Goal: Task Accomplishment & Management: Manage account settings

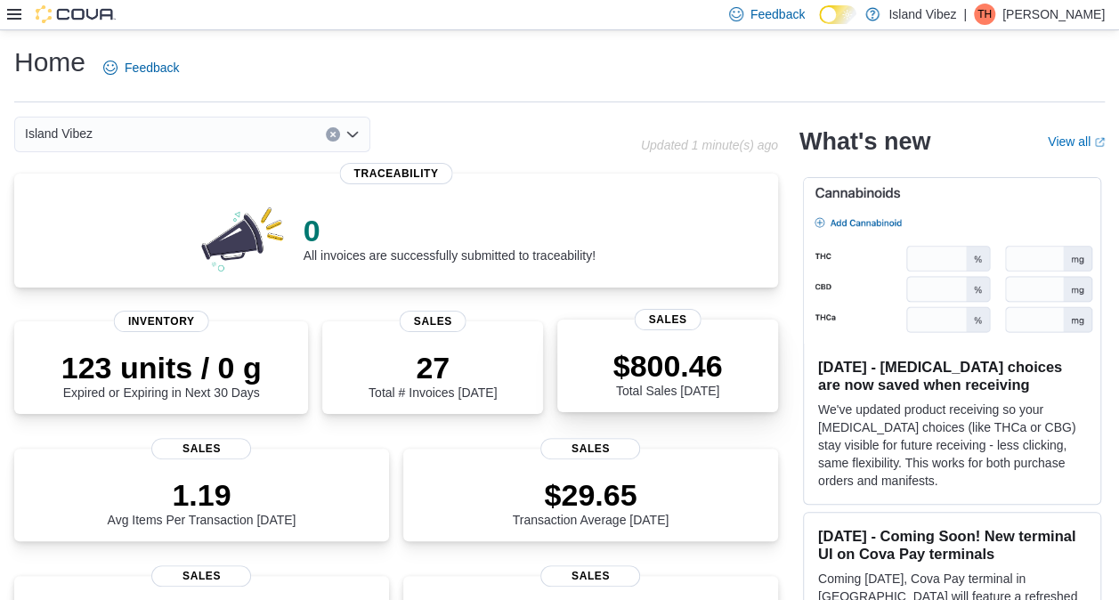
click at [640, 361] on p "$800.46" at bounding box center [667, 366] width 109 height 36
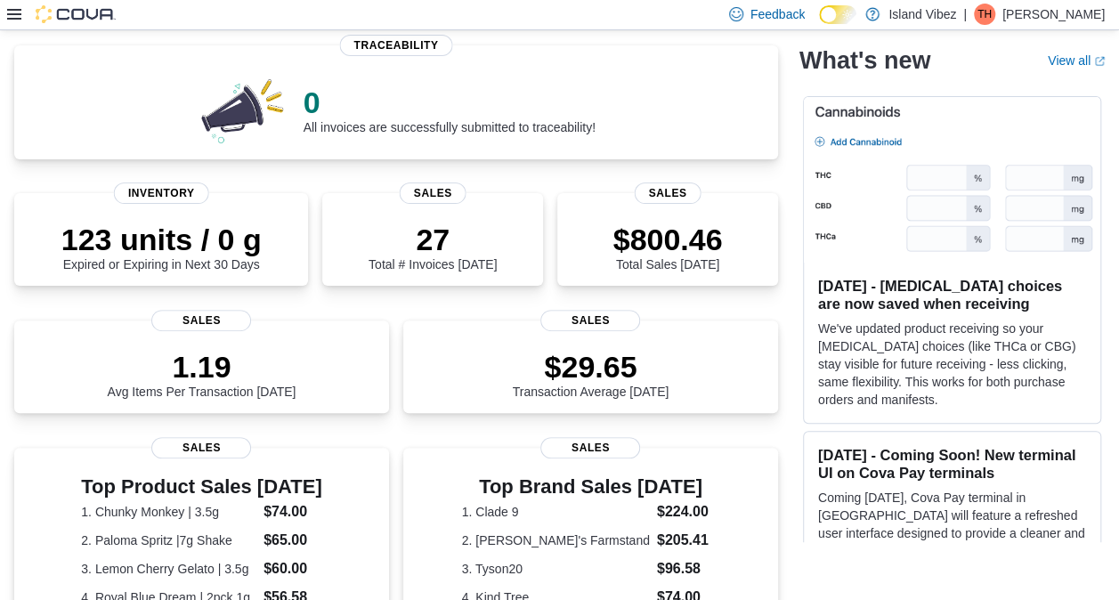
scroll to position [129, 0]
click at [305, 353] on div "1.19 Avg Items Per Transaction Today" at bounding box center [201, 367] width 346 height 57
click at [18, 14] on icon at bounding box center [14, 14] width 14 height 11
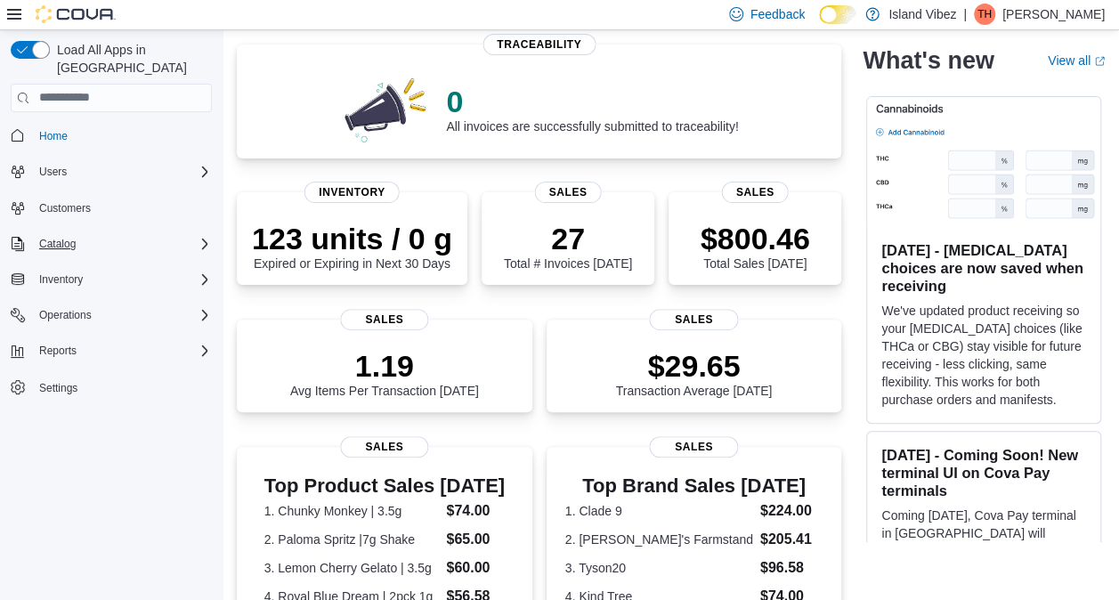
click at [91, 233] on div "Catalog" at bounding box center [122, 243] width 180 height 21
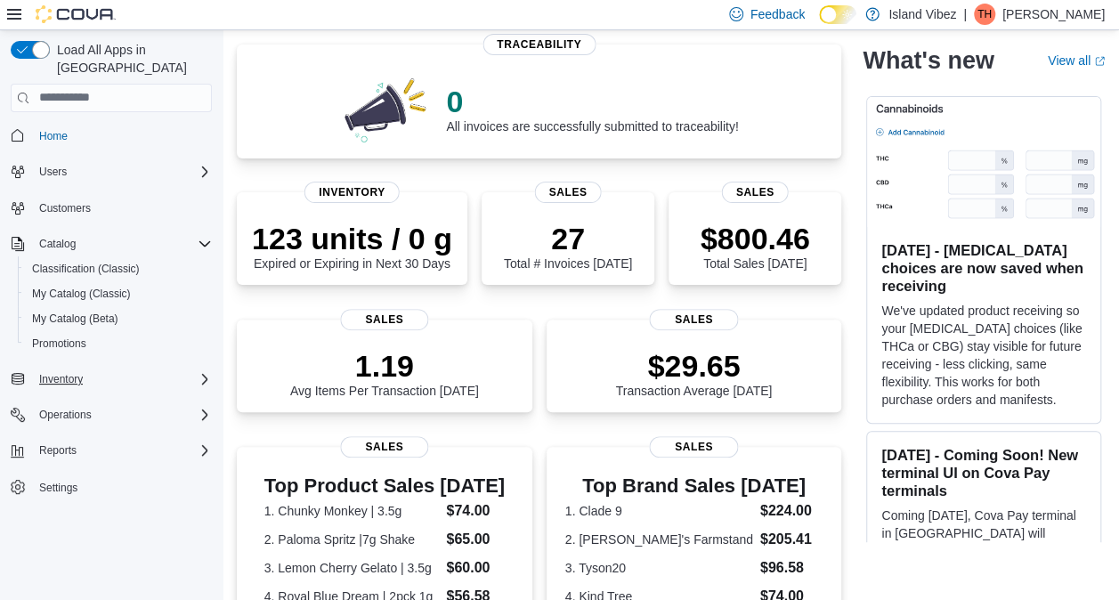
click at [136, 369] on div "Inventory" at bounding box center [122, 379] width 180 height 21
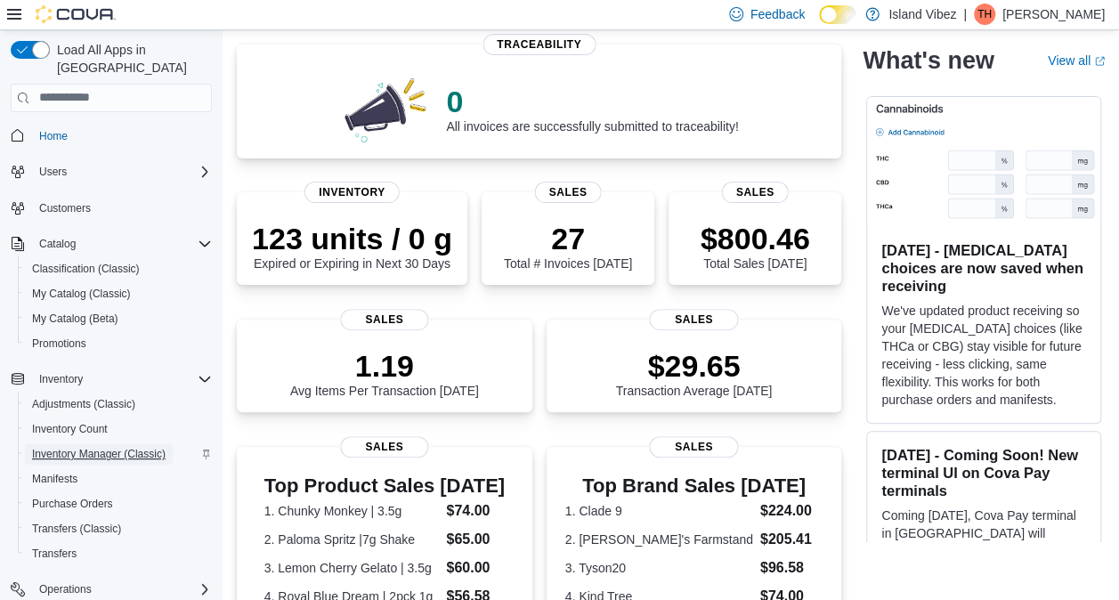
click at [93, 447] on span "Inventory Manager (Classic)" at bounding box center [99, 454] width 134 height 14
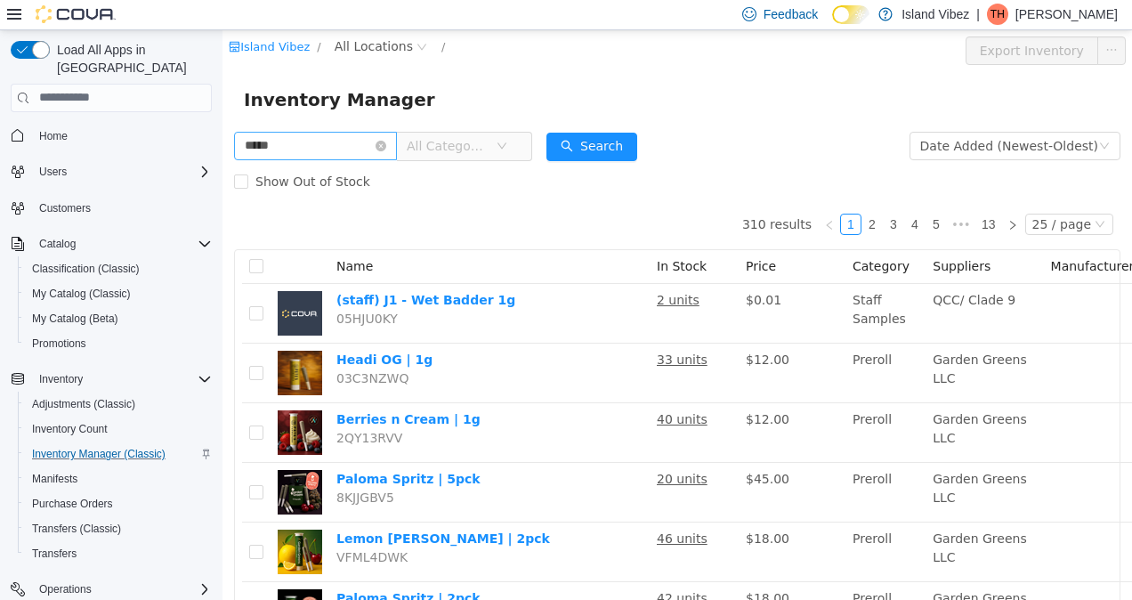
type input "*****"
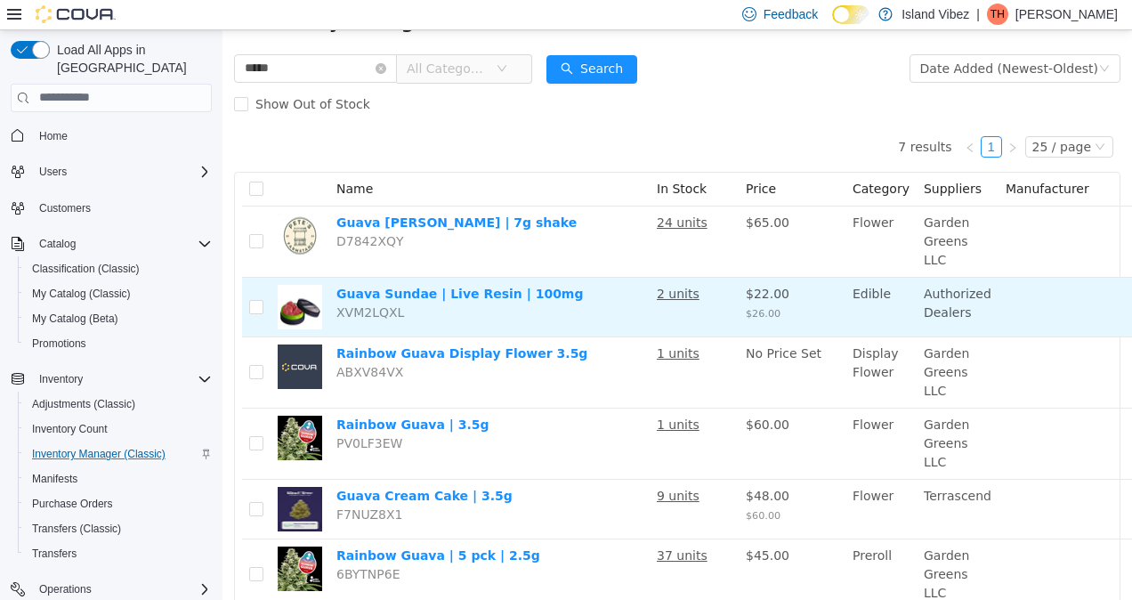
scroll to position [78, 0]
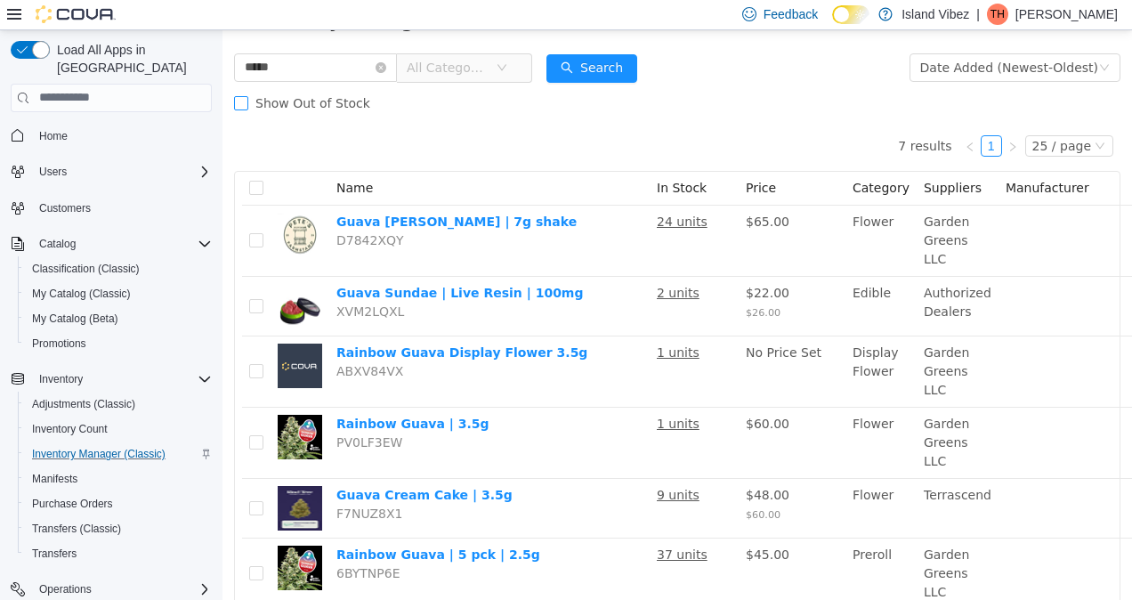
click at [247, 95] on label "Show Out of Stock" at bounding box center [305, 103] width 143 height 36
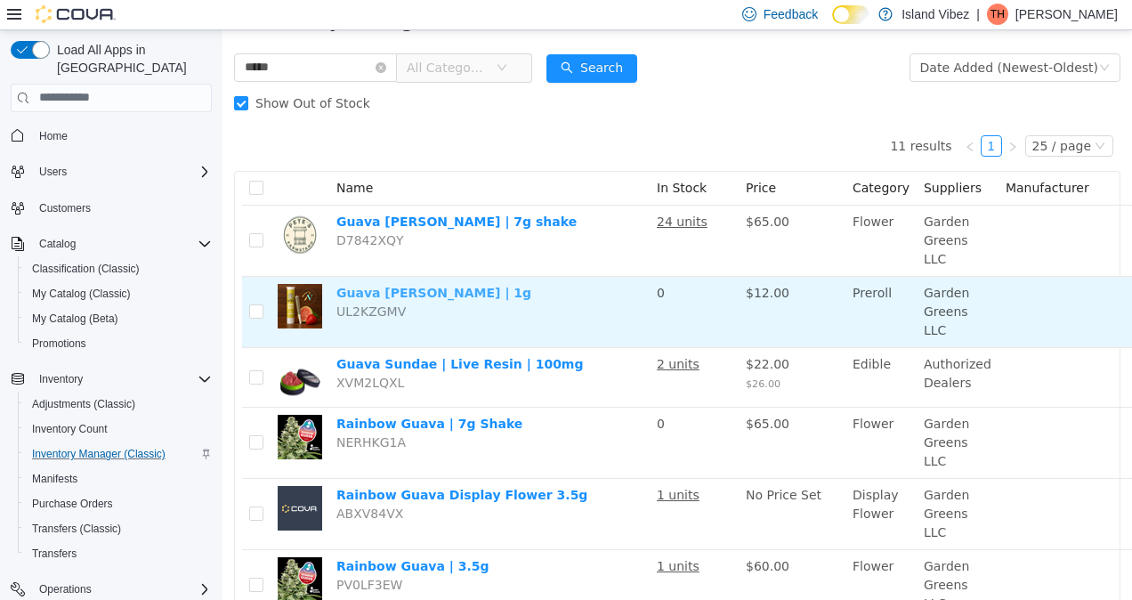
click at [382, 285] on link "Guava [PERSON_NAME] | 1g" at bounding box center [433, 292] width 195 height 14
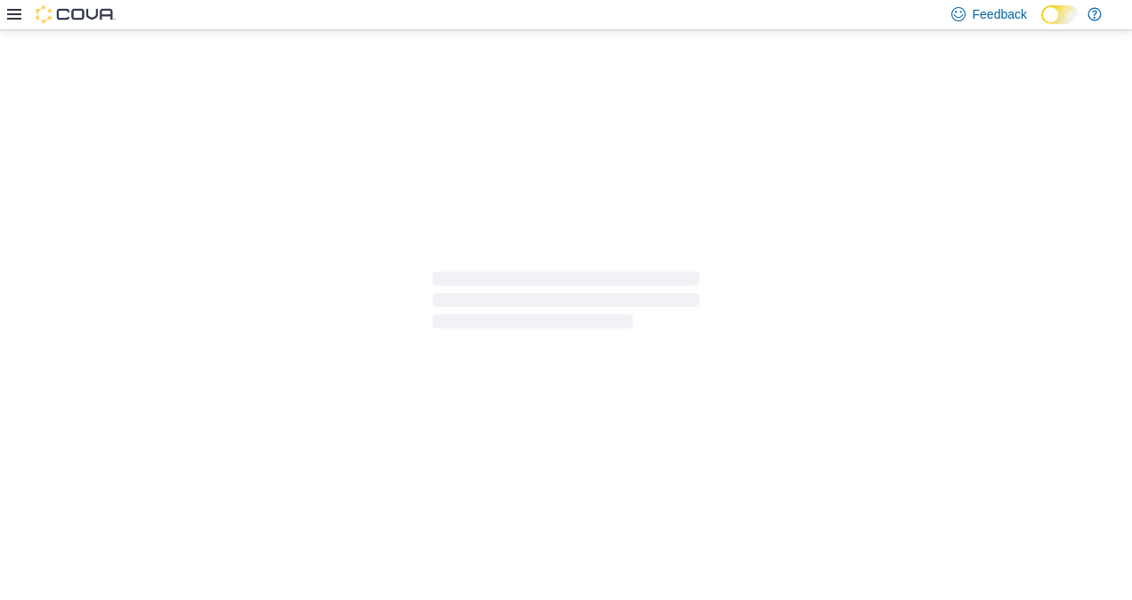
click at [661, 376] on div at bounding box center [566, 300] width 1132 height 540
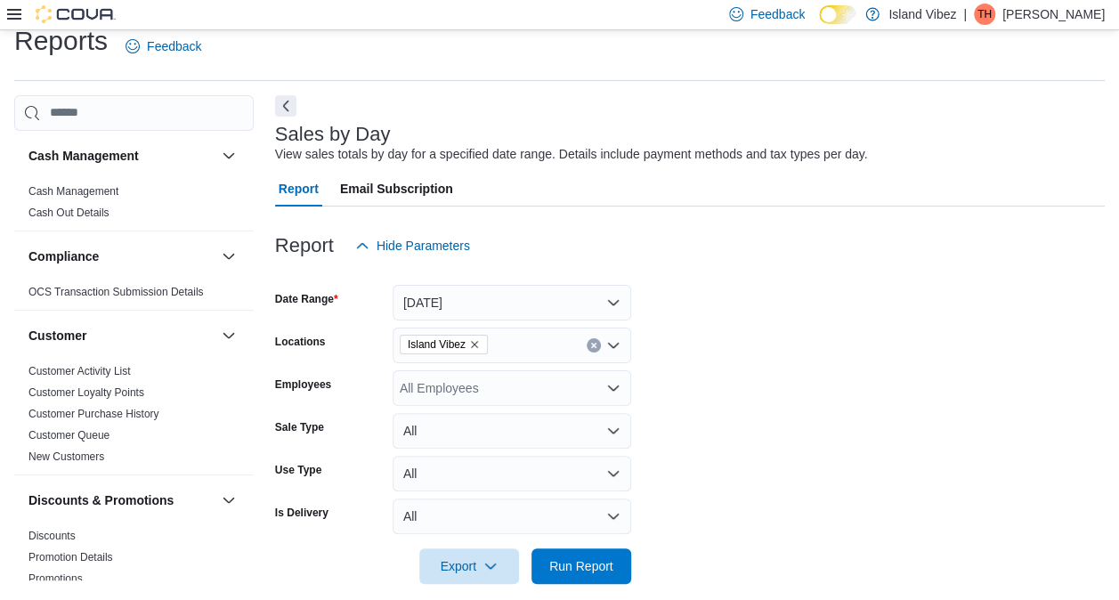
scroll to position [20, 0]
click at [291, 114] on button "Next" at bounding box center [285, 105] width 21 height 21
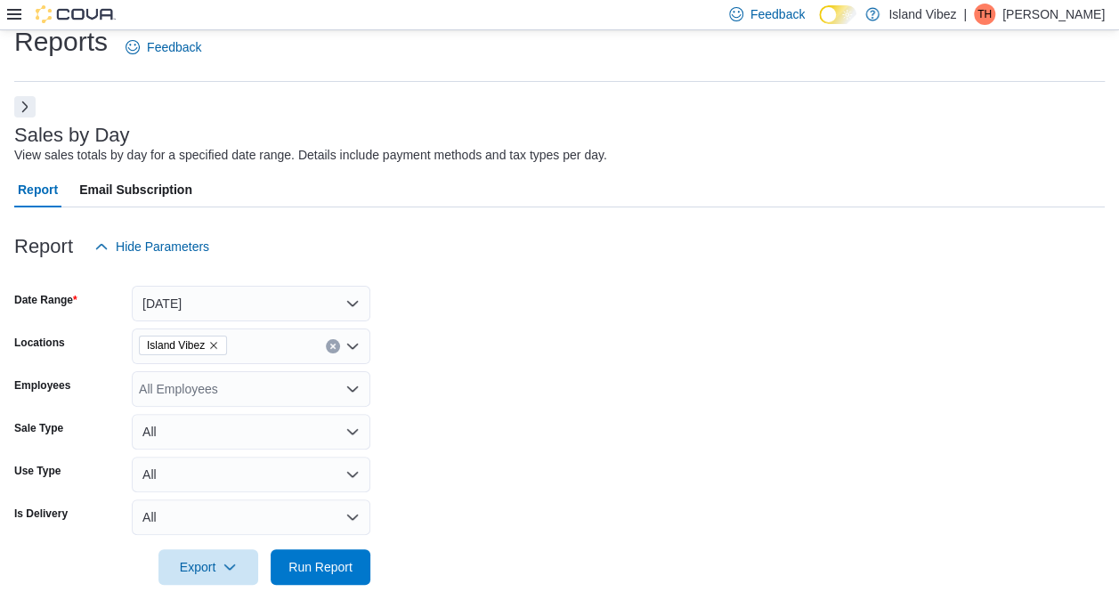
scroll to position [0, 0]
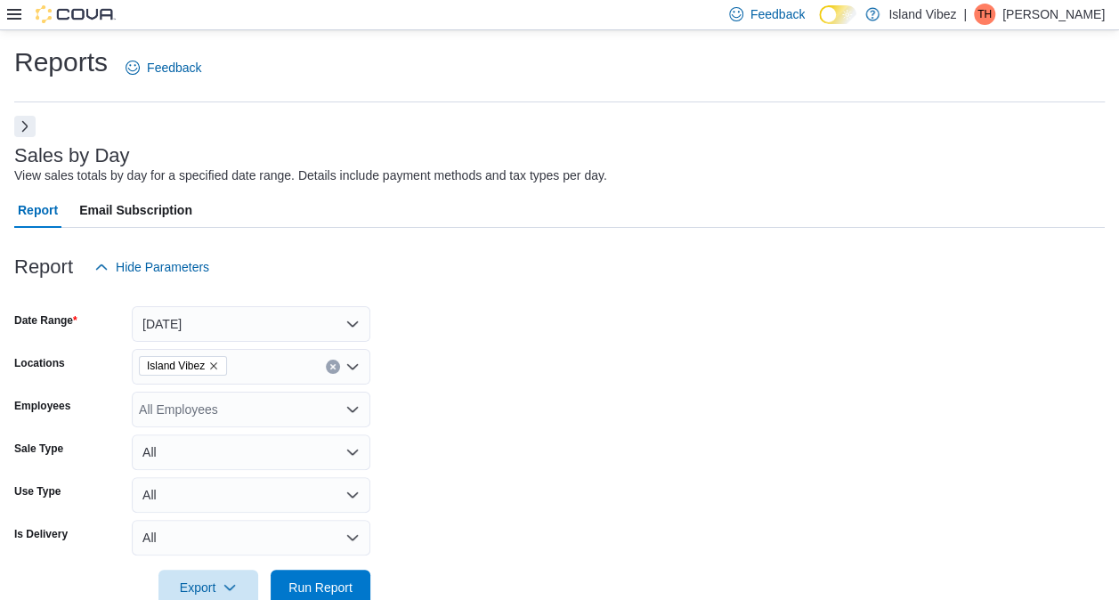
click at [31, 128] on button "Next" at bounding box center [24, 126] width 21 height 21
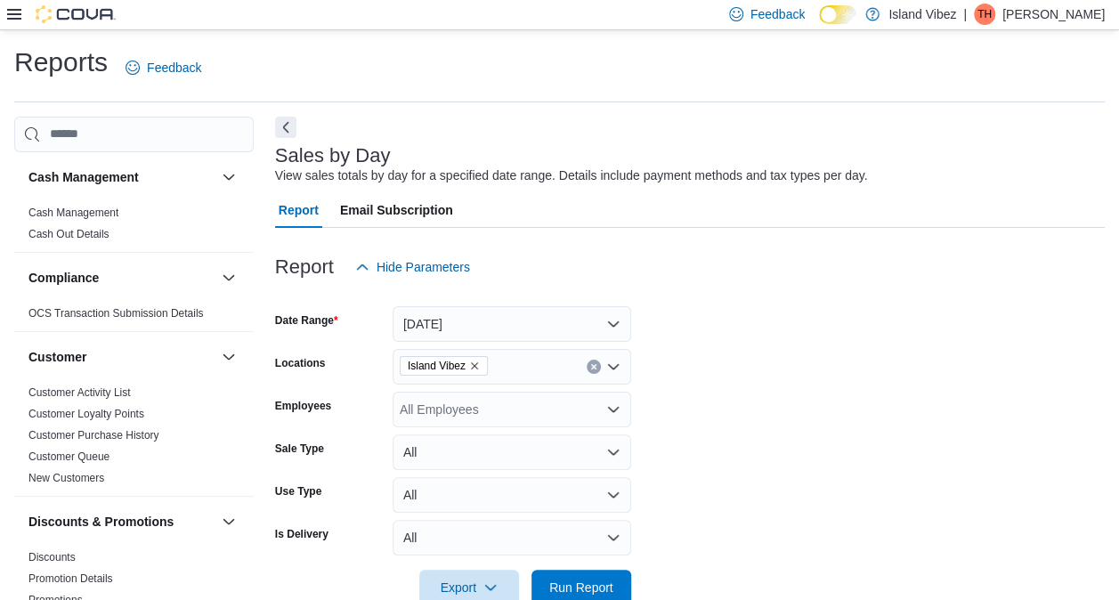
scroll to position [16, 0]
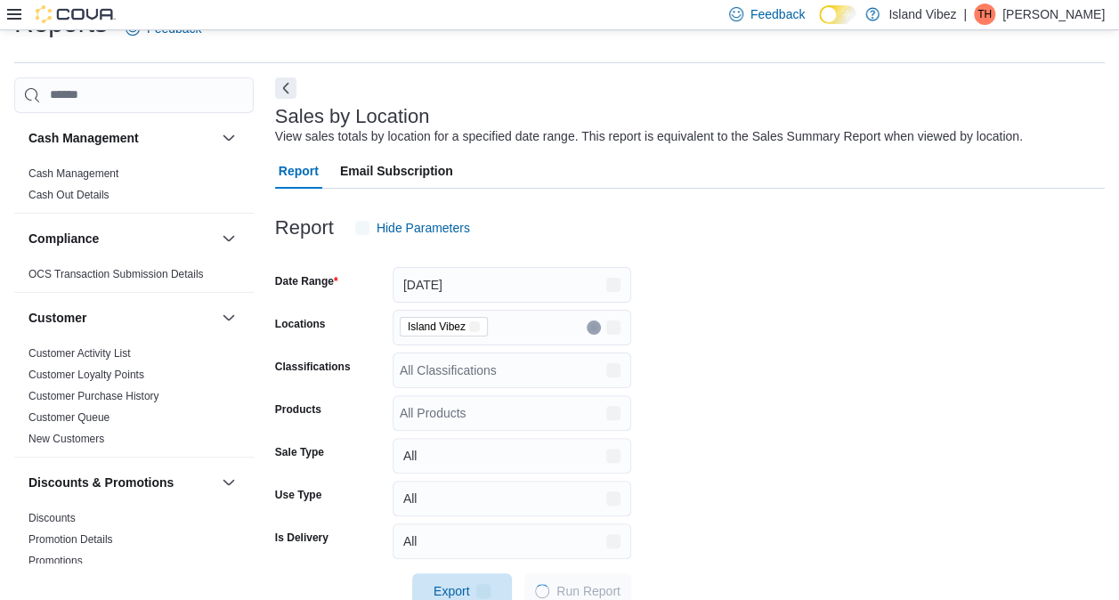
scroll to position [41, 0]
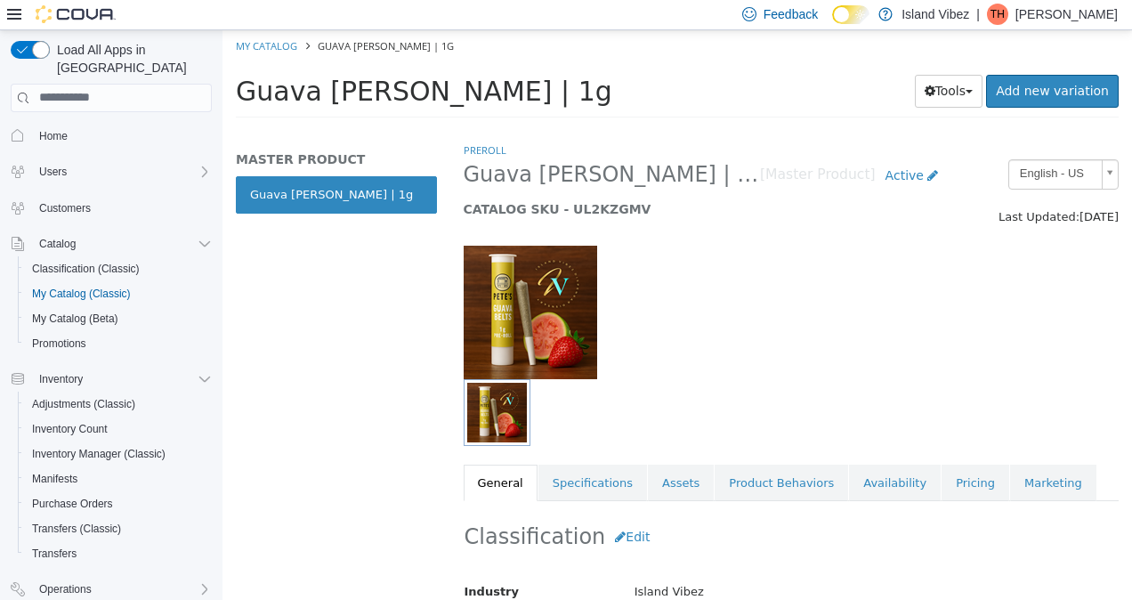
scroll to position [282, 0]
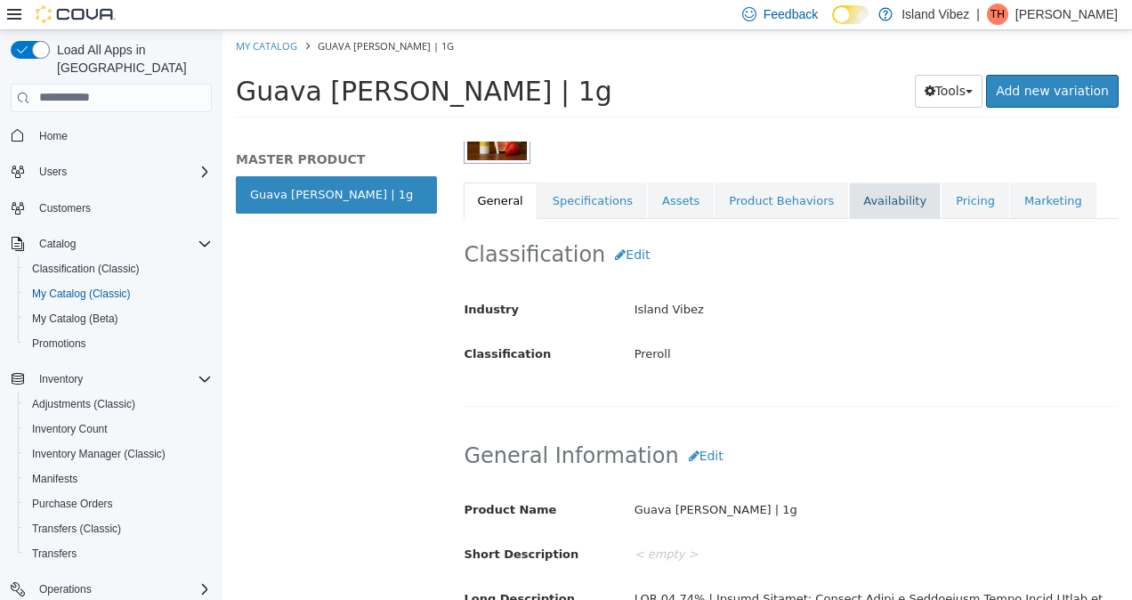
click at [849, 202] on link "Availability" at bounding box center [895, 200] width 92 height 37
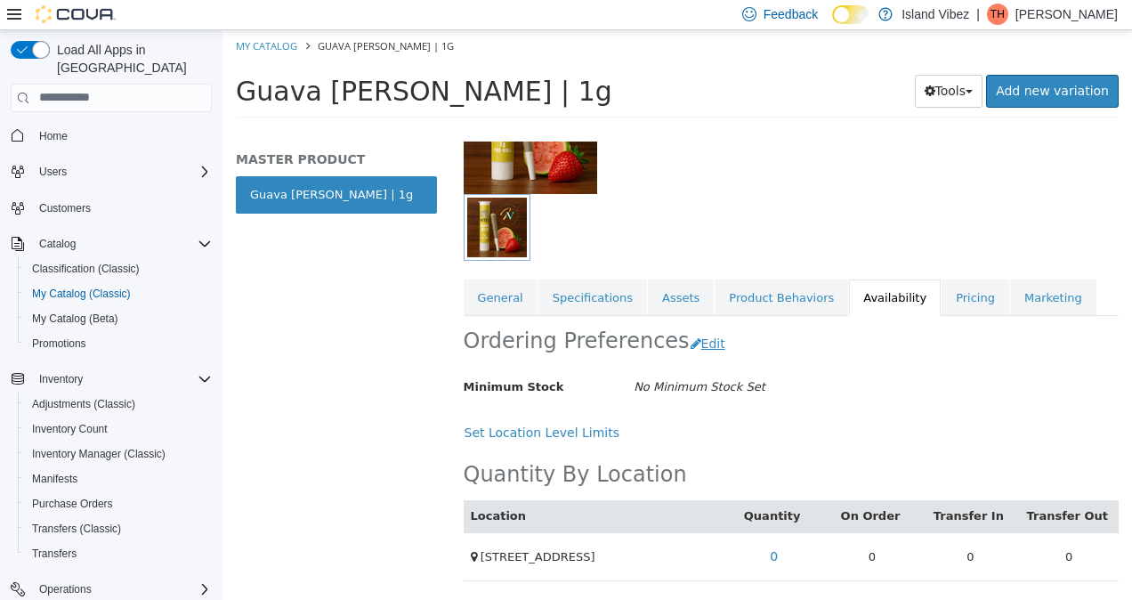
scroll to position [196, 0]
click at [769, 548] on link "0" at bounding box center [774, 555] width 28 height 33
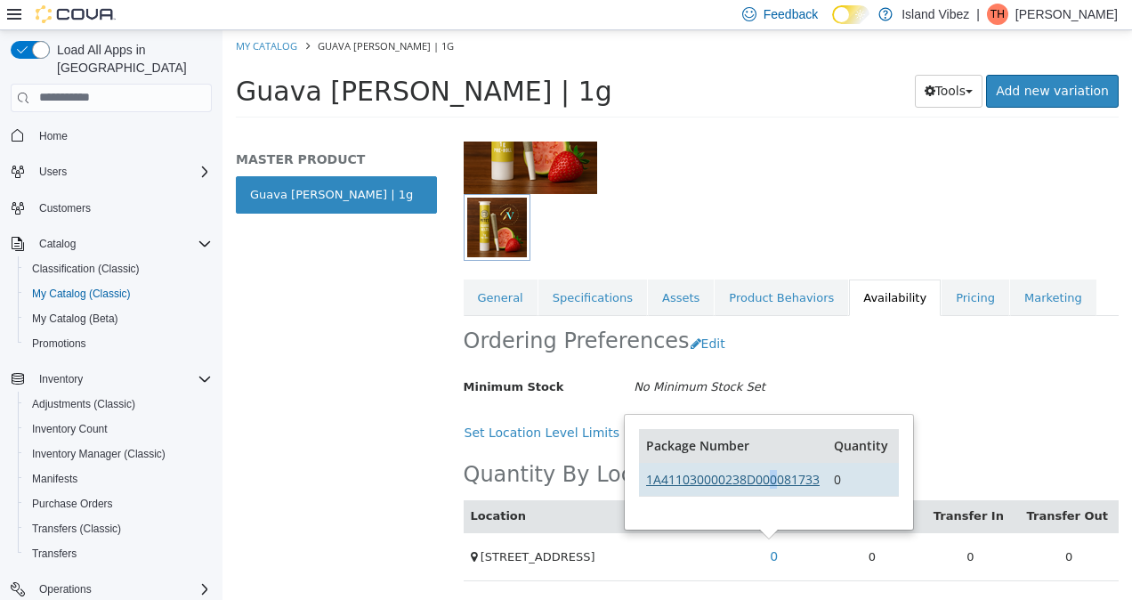
drag, startPoint x: 776, startPoint y: 477, endPoint x: 767, endPoint y: 465, distance: 15.3
click at [767, 465] on td "1A411030000238D000081733" at bounding box center [733, 479] width 188 height 34
click at [767, 470] on link "1A411030000238D000081733" at bounding box center [733, 478] width 174 height 17
click at [792, 337] on div "Ordering Preferences Edit" at bounding box center [792, 343] width 656 height 56
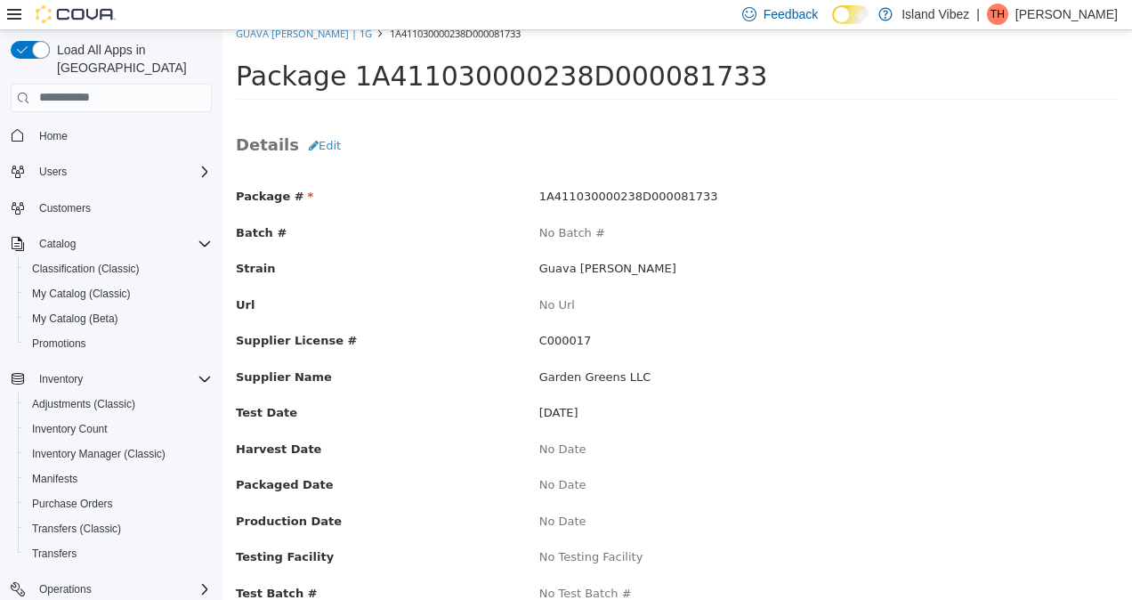
scroll to position [15, 0]
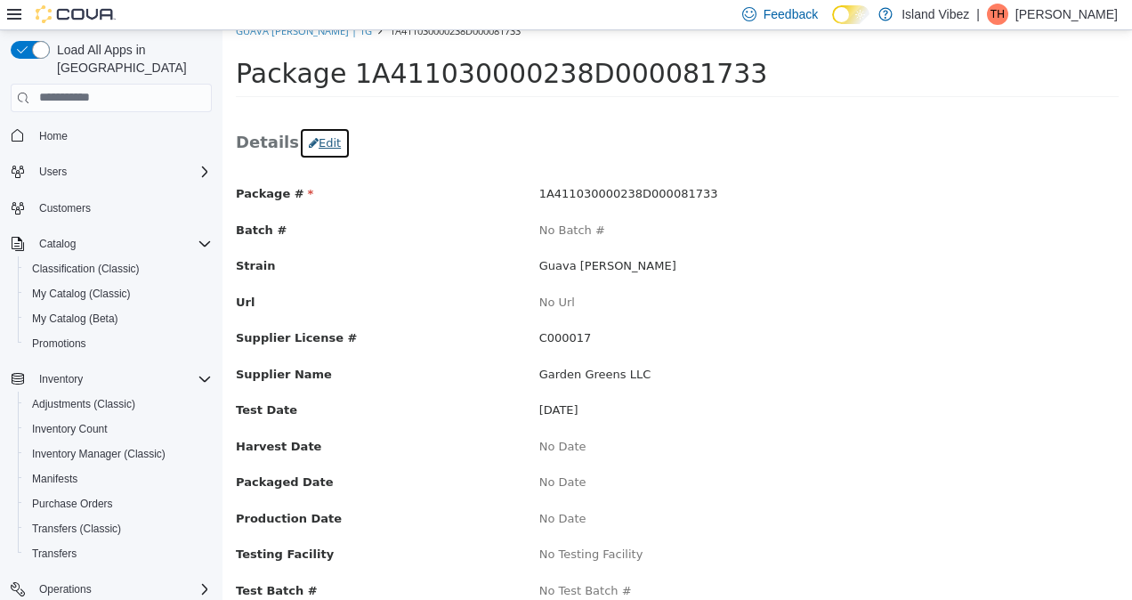
click at [309, 142] on icon "button" at bounding box center [314, 142] width 10 height 12
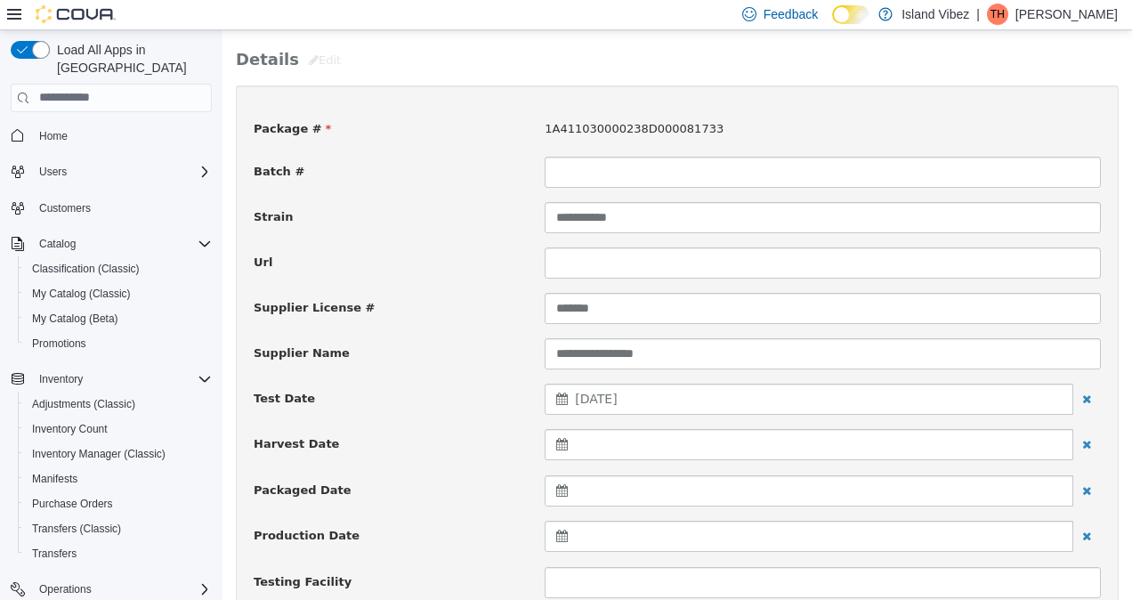
scroll to position [0, 0]
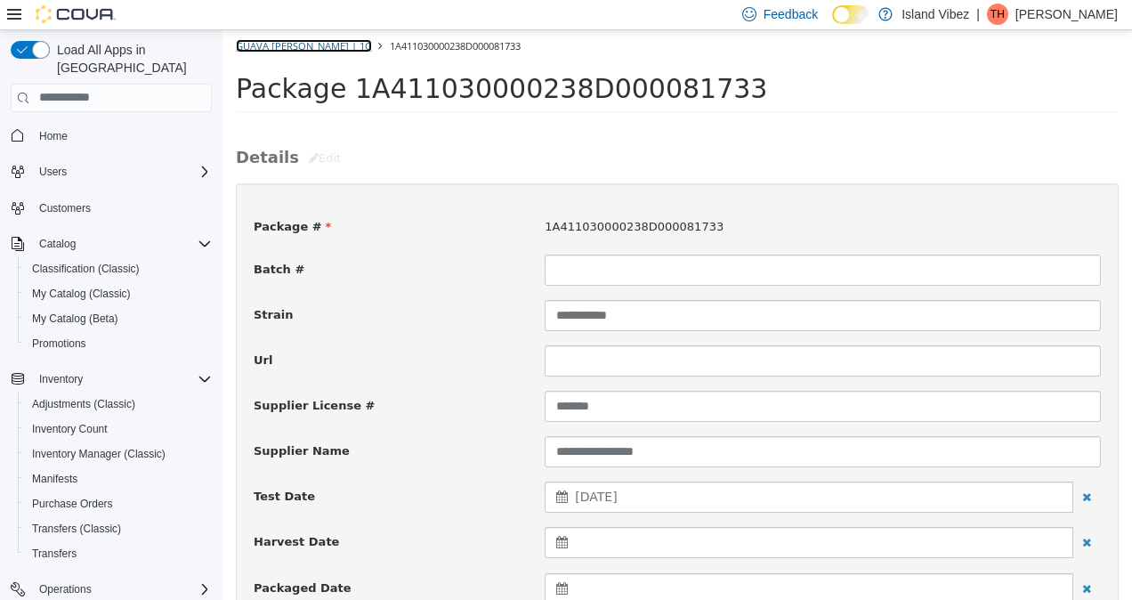
click at [308, 42] on link "Guava [PERSON_NAME] | 1g" at bounding box center [304, 44] width 136 height 13
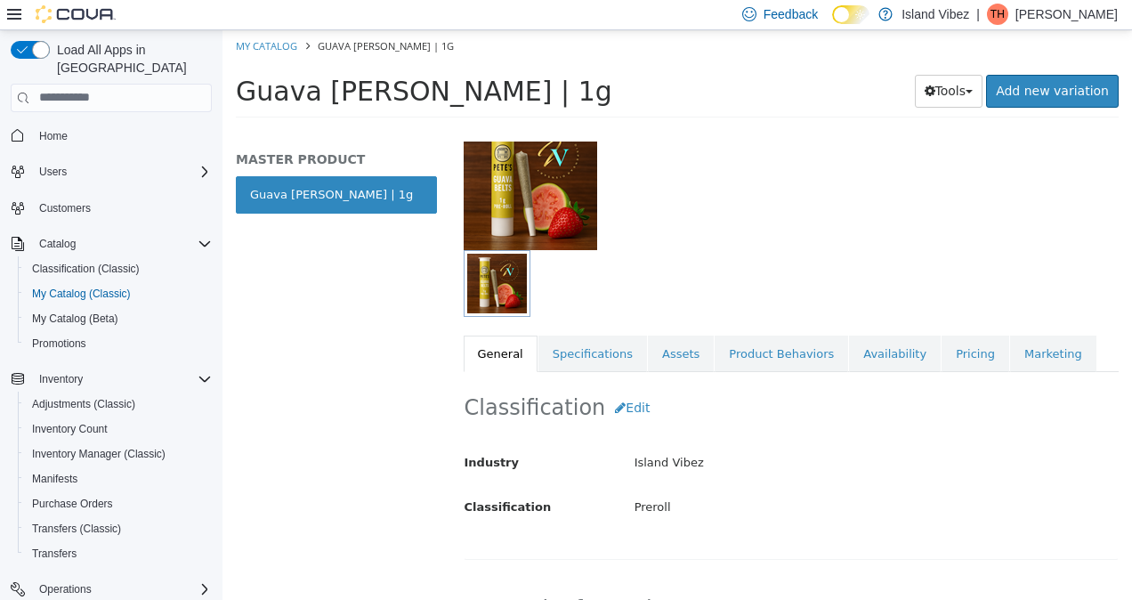
scroll to position [129, 2]
click at [657, 346] on link "Assets" at bounding box center [681, 353] width 66 height 37
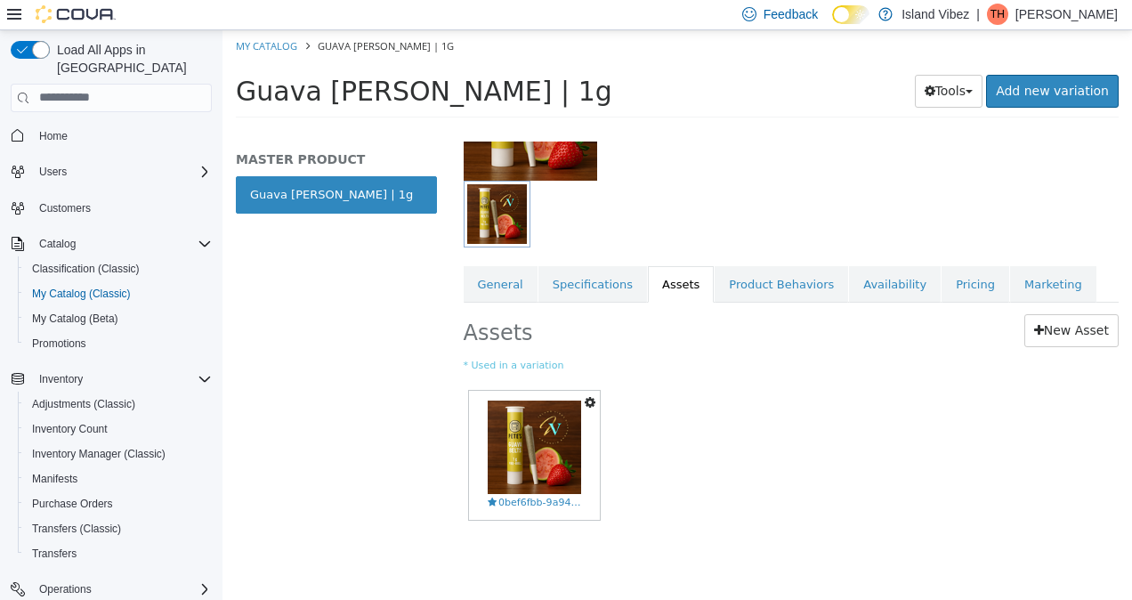
scroll to position [210, 2]
click at [604, 270] on link "Specifications" at bounding box center [593, 283] width 109 height 37
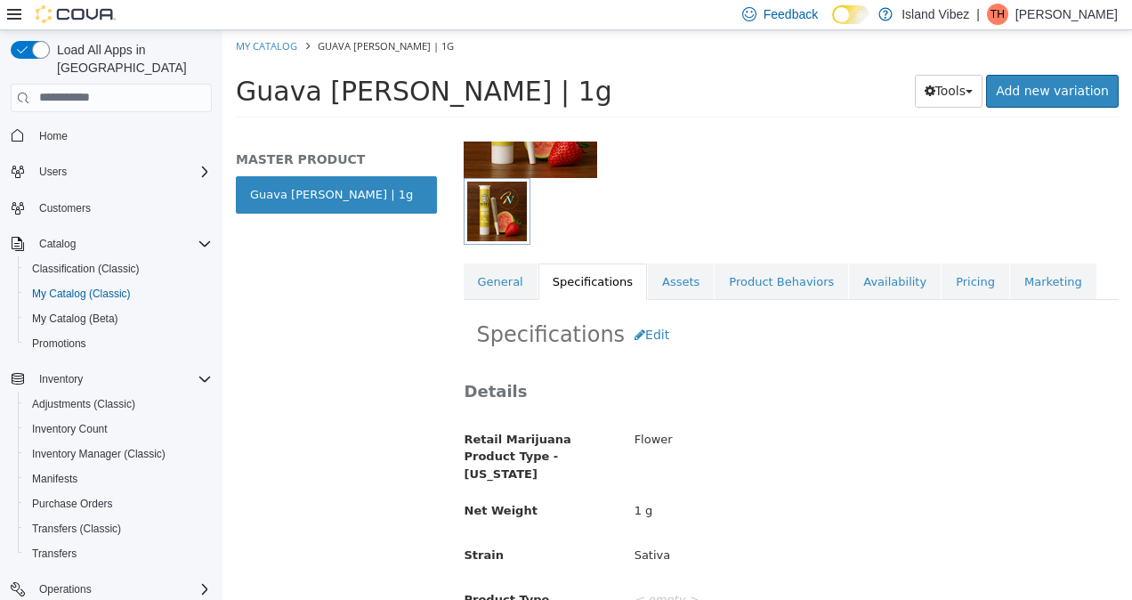
scroll to position [185, 2]
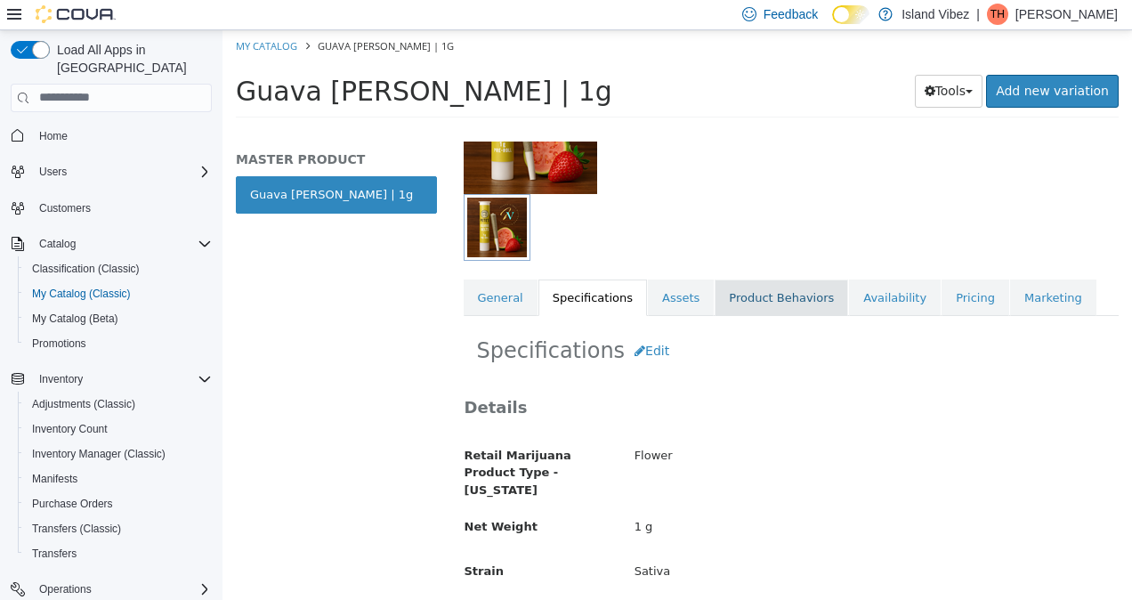
click at [749, 305] on link "Product Behaviors" at bounding box center [782, 297] width 134 height 37
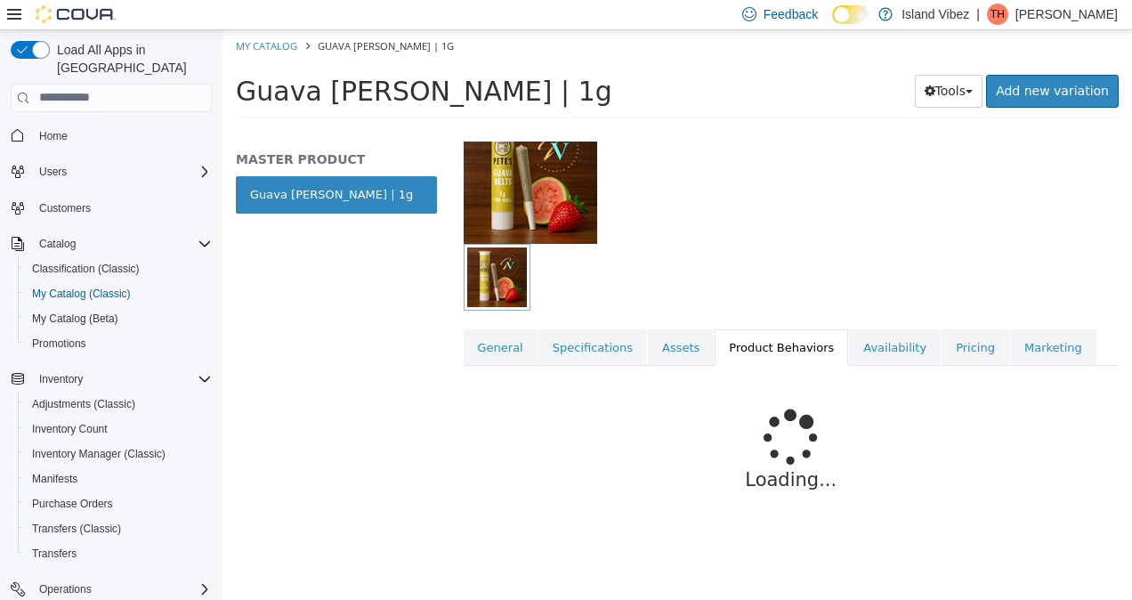
scroll to position [128, 0]
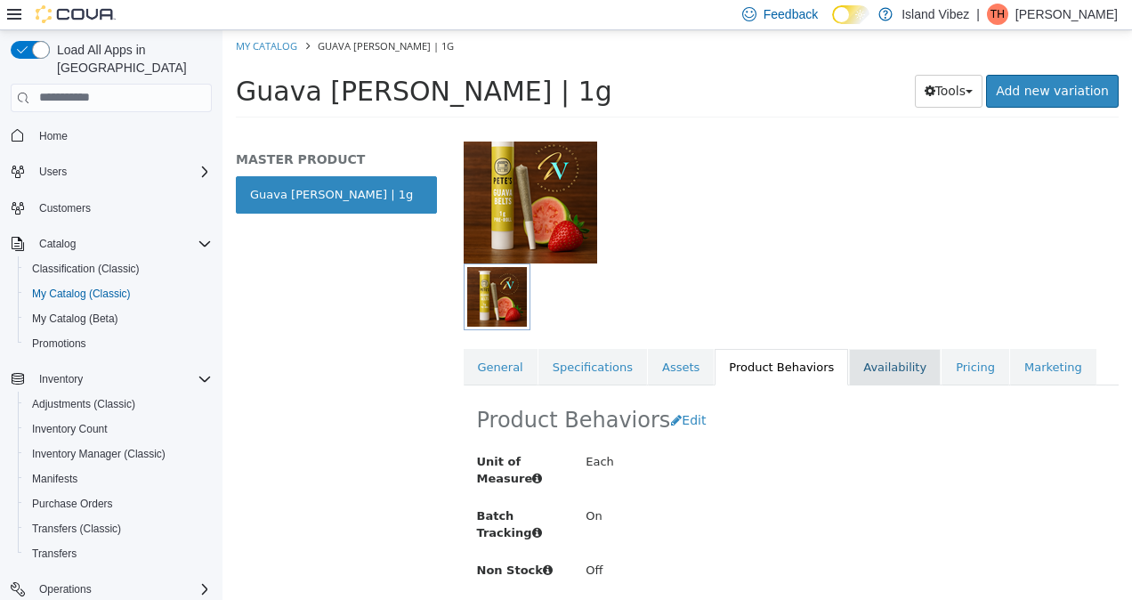
click at [867, 351] on link "Availability" at bounding box center [895, 366] width 92 height 37
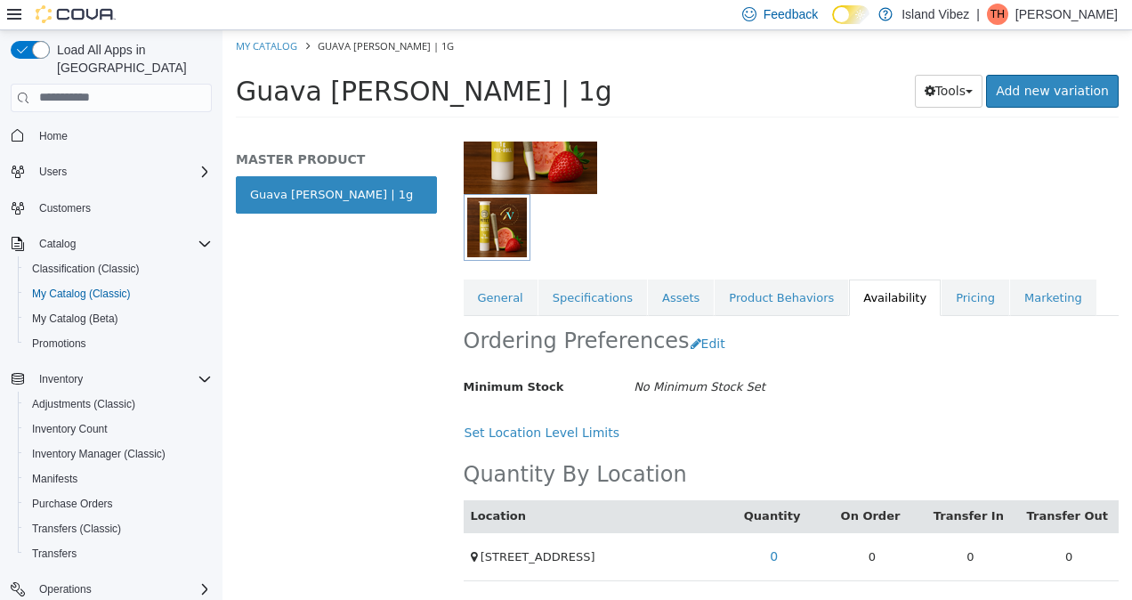
scroll to position [196, 2]
drag, startPoint x: 955, startPoint y: 531, endPoint x: 835, endPoint y: 524, distance: 120.3
click at [835, 531] on td "0" at bounding box center [872, 555] width 98 height 48
click at [527, 549] on span "18 Roosevelt Ave" at bounding box center [538, 555] width 115 height 13
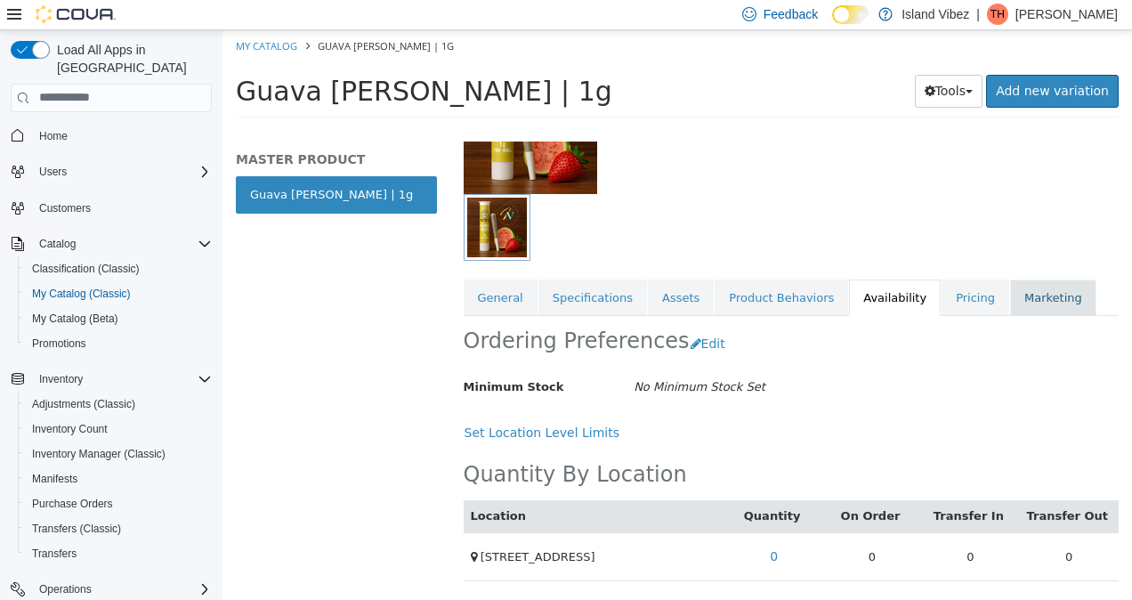
drag, startPoint x: 924, startPoint y: 297, endPoint x: 968, endPoint y: 278, distance: 47.8
click at [1010, 279] on link "Marketing" at bounding box center [1053, 297] width 86 height 37
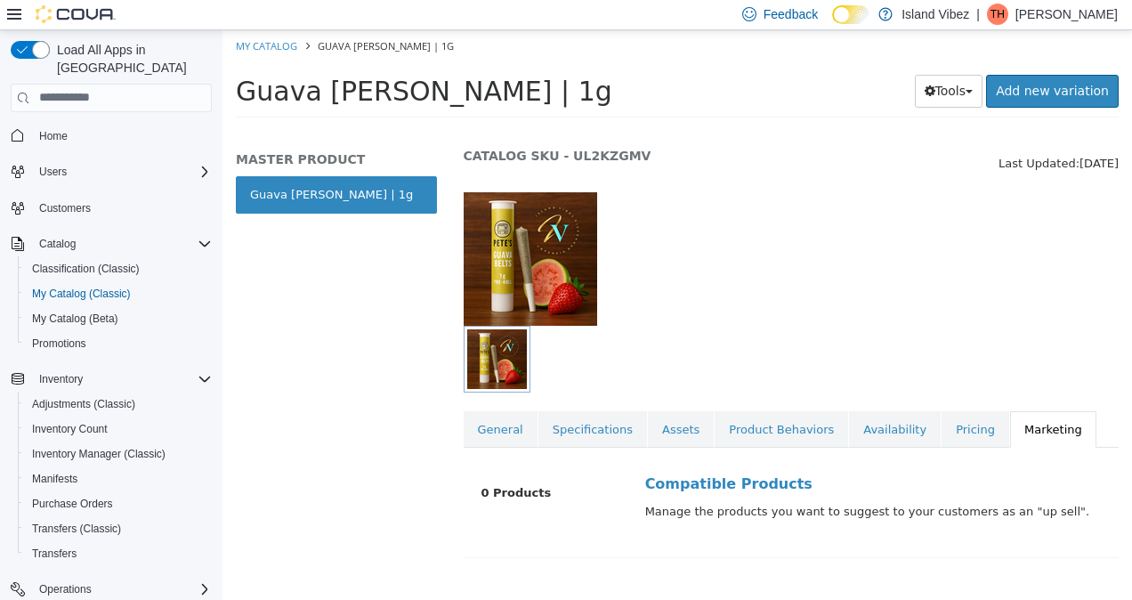
scroll to position [66, 0]
click at [942, 410] on link "Pricing" at bounding box center [976, 428] width 68 height 37
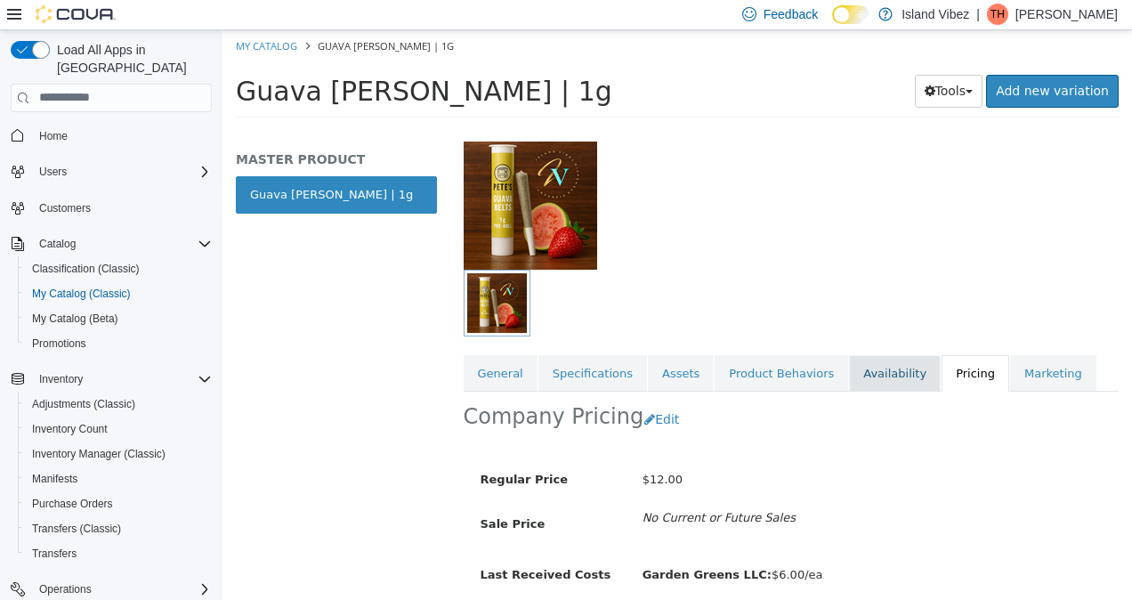
scroll to position [191, 0]
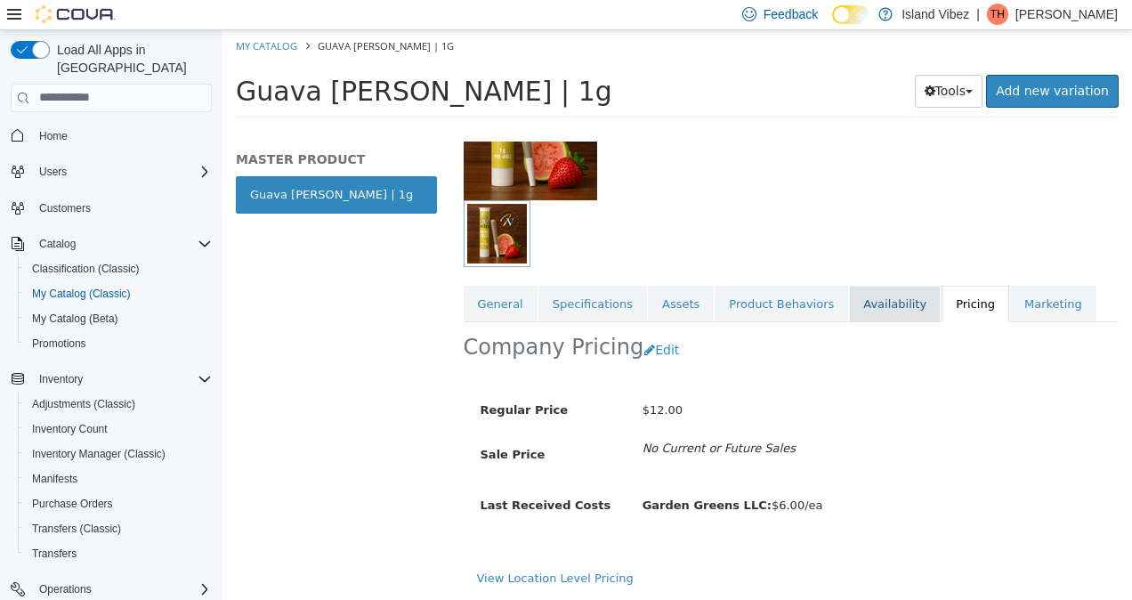
click at [869, 298] on link "Availability" at bounding box center [895, 303] width 92 height 37
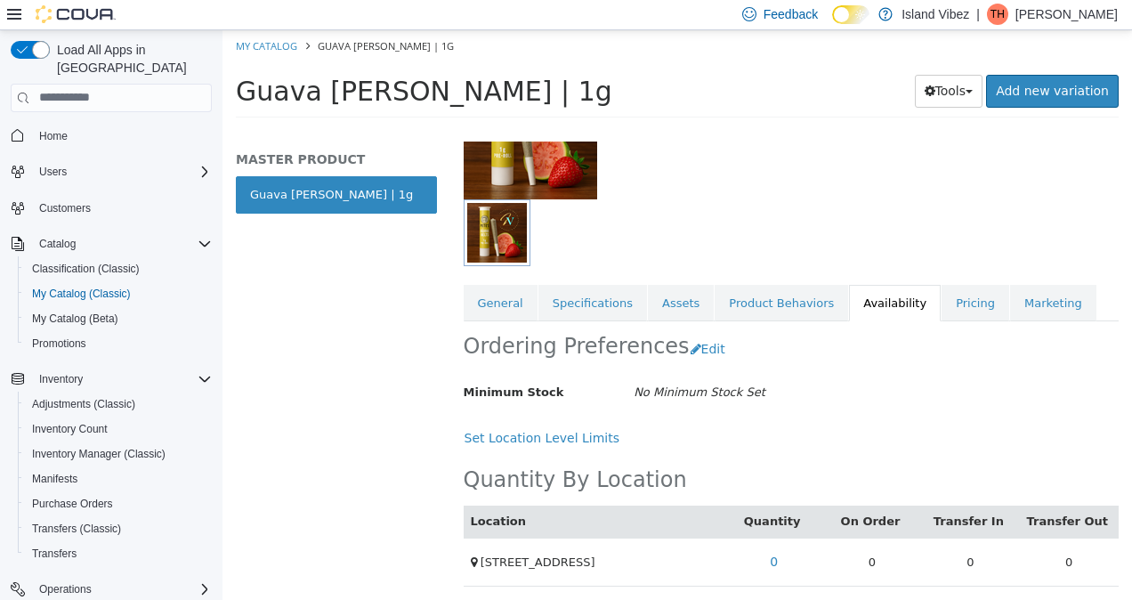
scroll to position [196, 0]
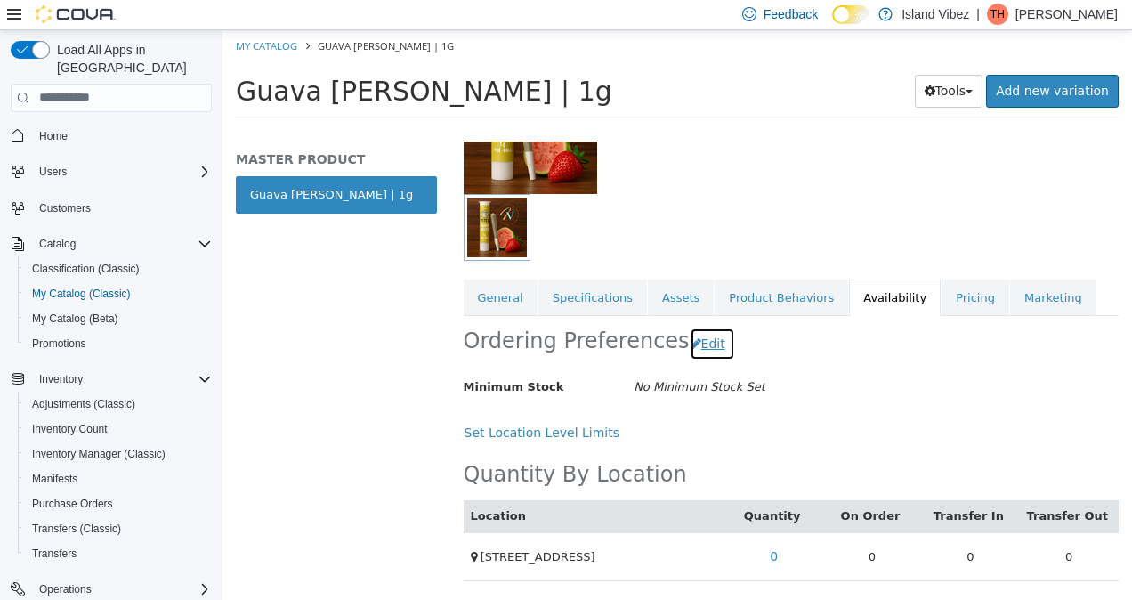
click at [699, 330] on button "Edit" at bounding box center [712, 343] width 45 height 33
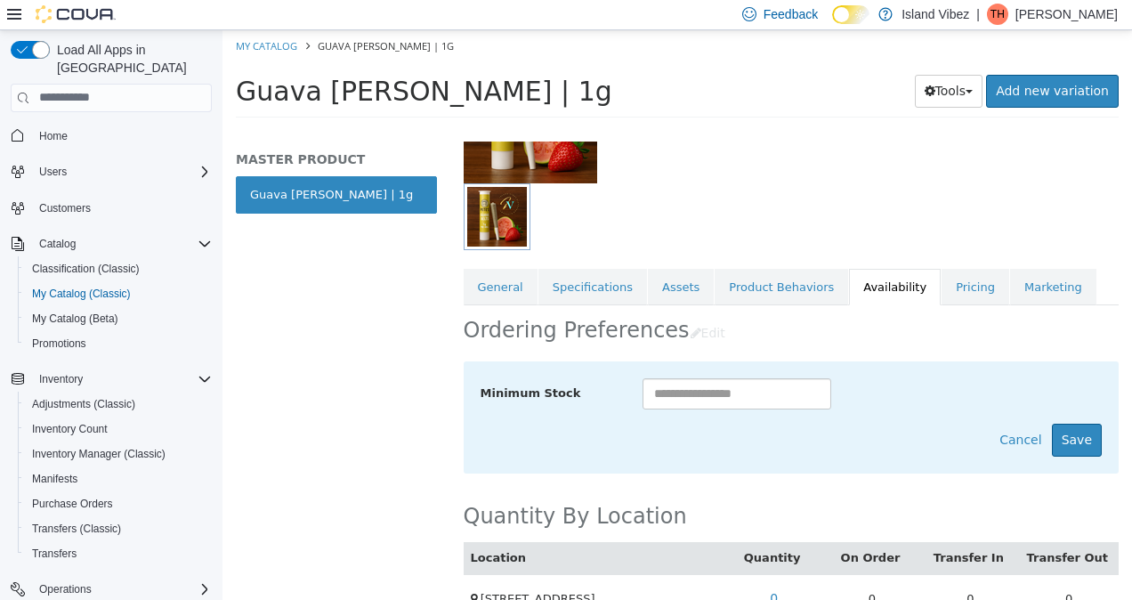
scroll to position [247, 0]
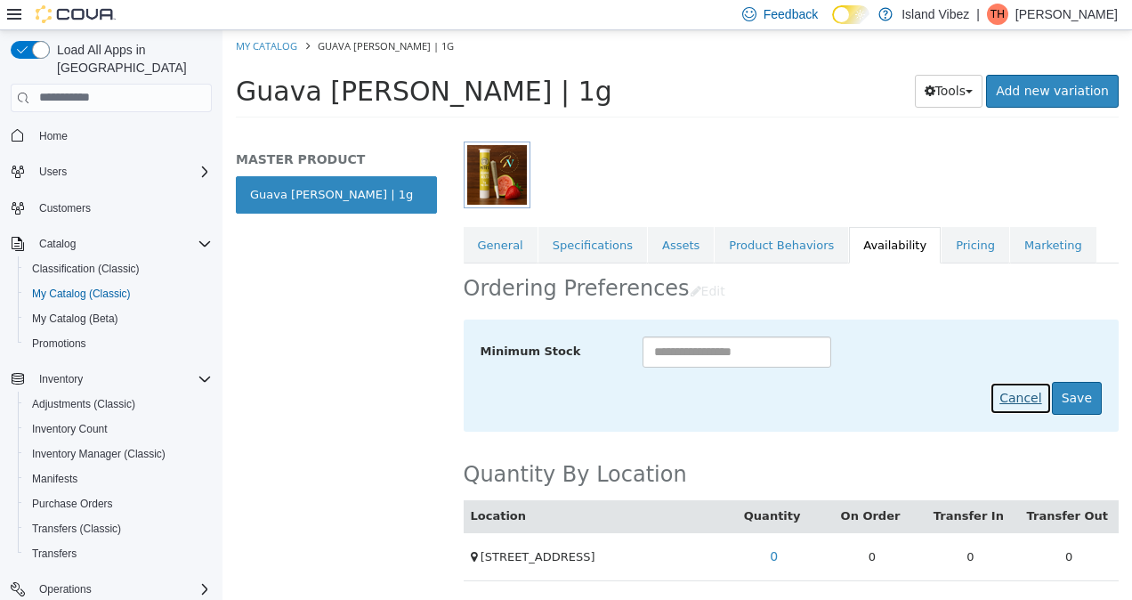
click at [999, 381] on button "Cancel" at bounding box center [1020, 397] width 61 height 33
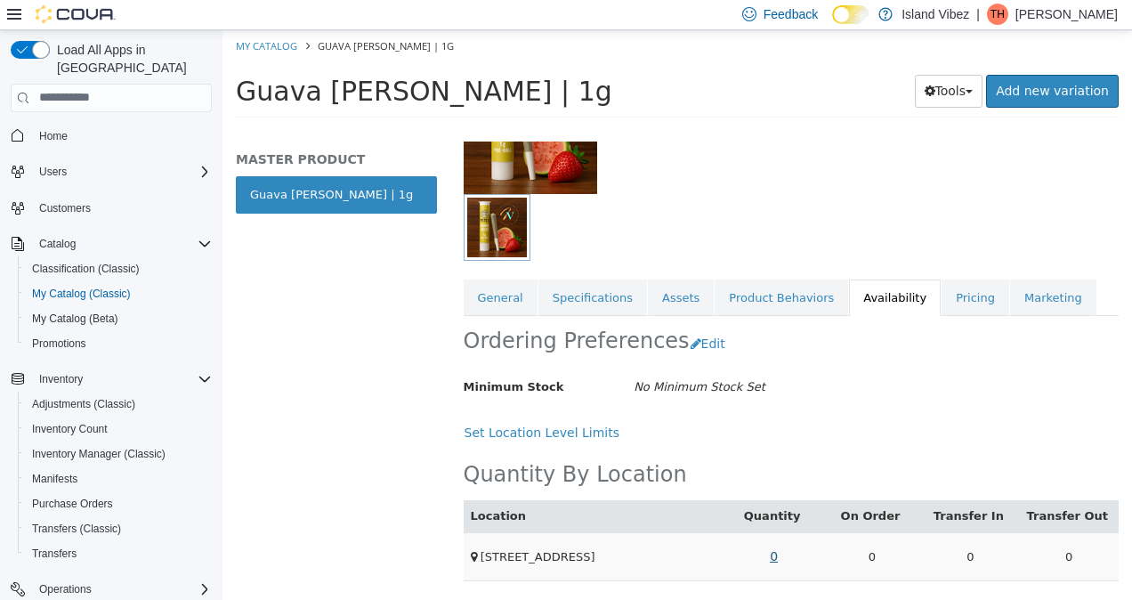
scroll to position [0, 0]
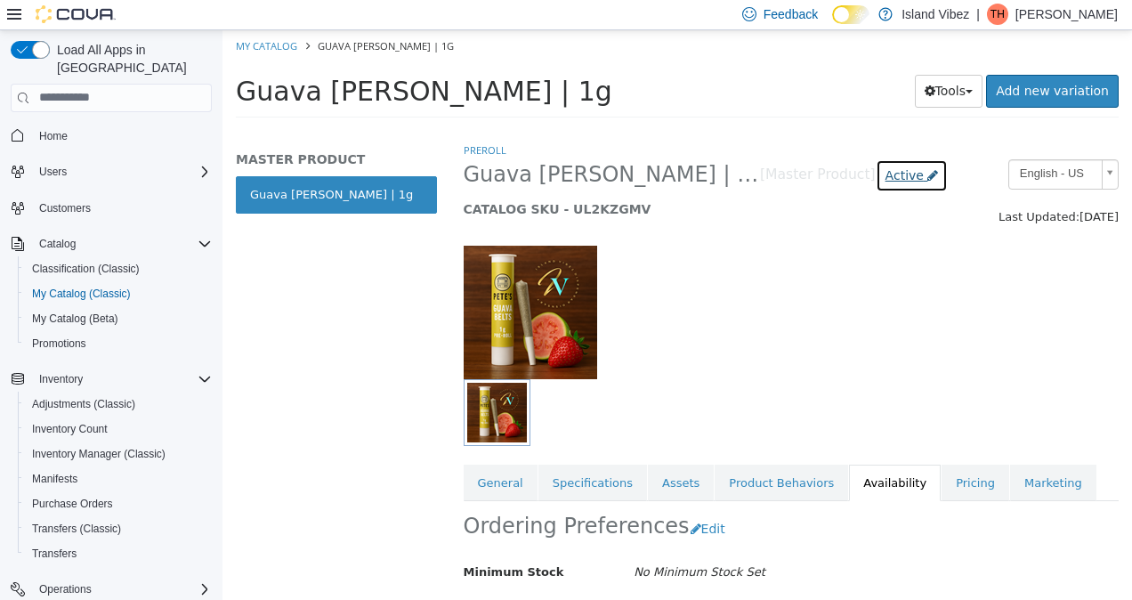
click at [886, 167] on span "Active" at bounding box center [905, 174] width 38 height 14
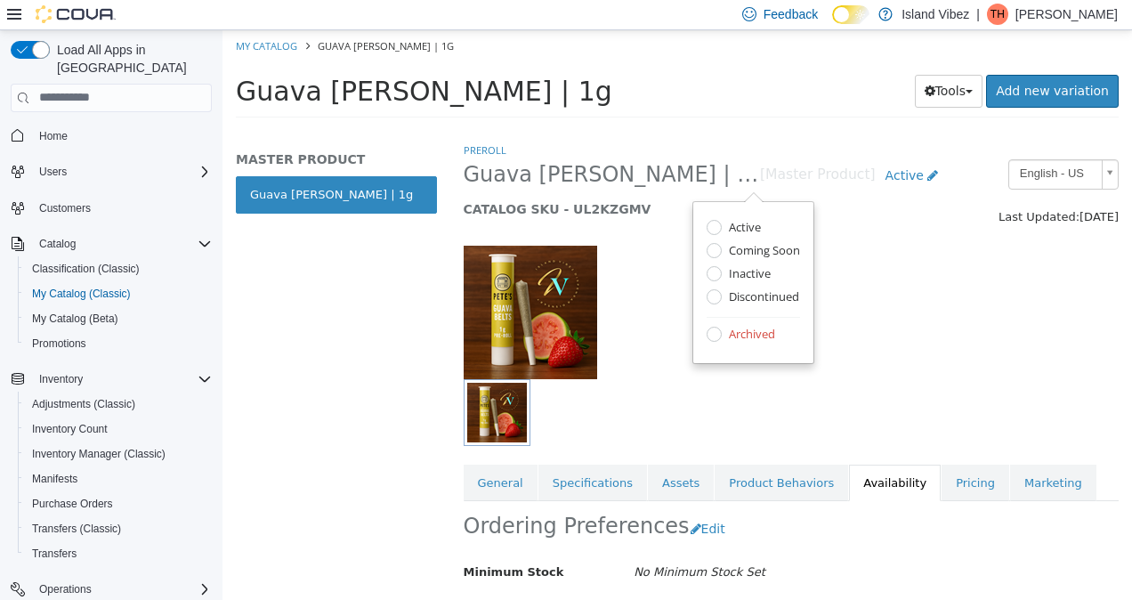
click at [903, 295] on div at bounding box center [791, 302] width 683 height 152
click at [348, 179] on link "Guava [PERSON_NAME] | 1g" at bounding box center [336, 193] width 201 height 37
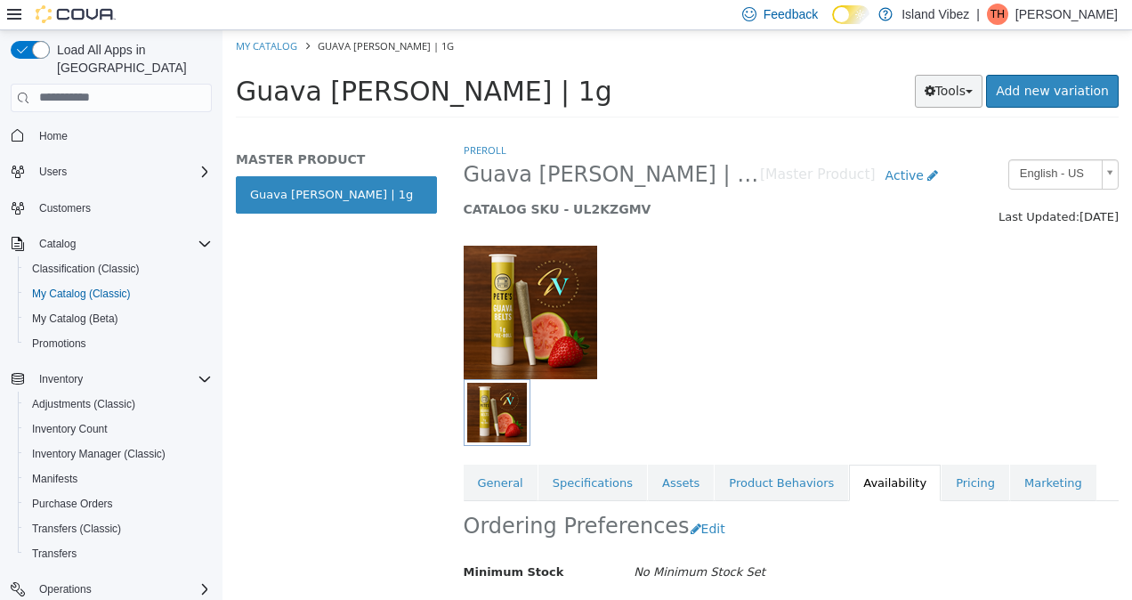
click at [970, 101] on button "Tools" at bounding box center [949, 90] width 69 height 33
click at [852, 234] on div at bounding box center [791, 302] width 683 height 152
click at [1066, 95] on link "Add new variation" at bounding box center [1052, 90] width 133 height 33
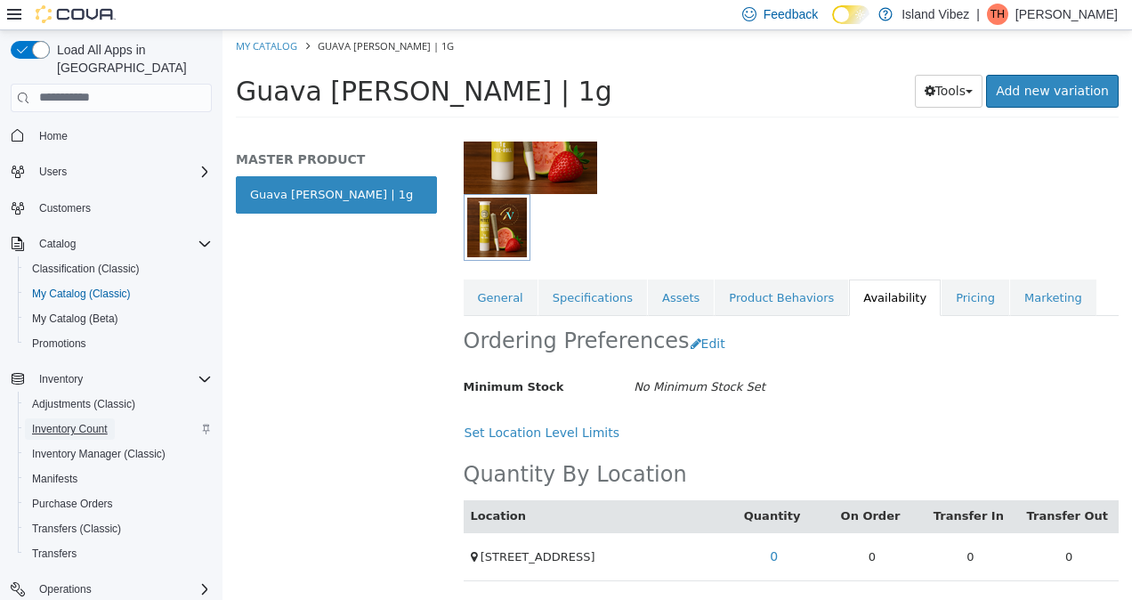
click at [88, 418] on span "Inventory Count" at bounding box center [70, 428] width 76 height 21
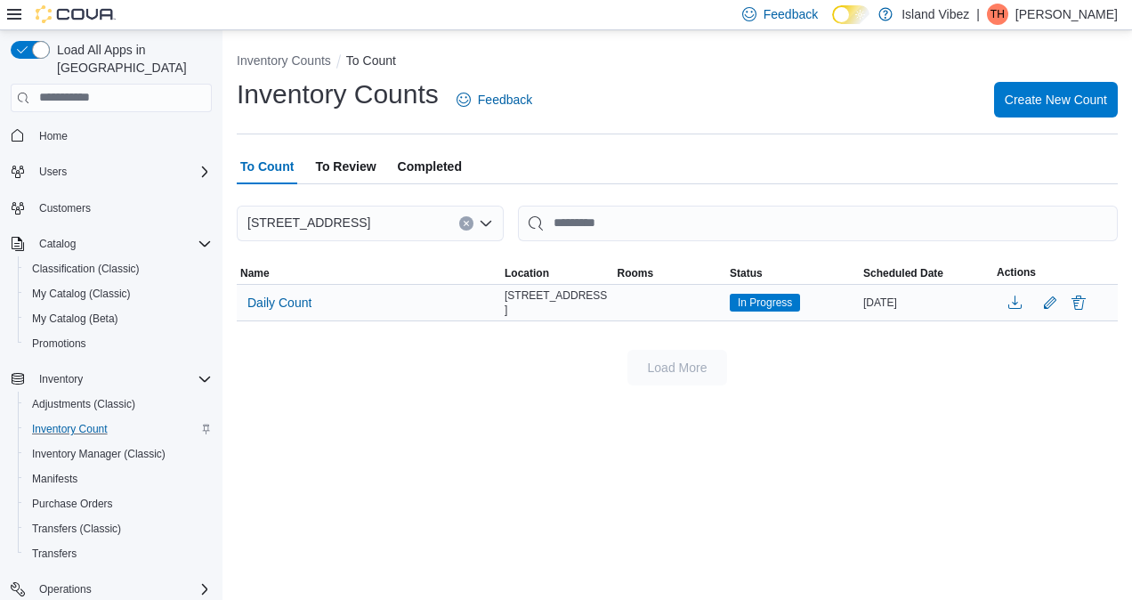
click at [755, 306] on span "In Progress" at bounding box center [765, 303] width 54 height 16
click at [573, 237] on input "This is a search bar. After typing your query, hit enter to filter the results …" at bounding box center [818, 224] width 600 height 36
click at [100, 397] on span "Adjustments (Classic)" at bounding box center [83, 404] width 103 height 14
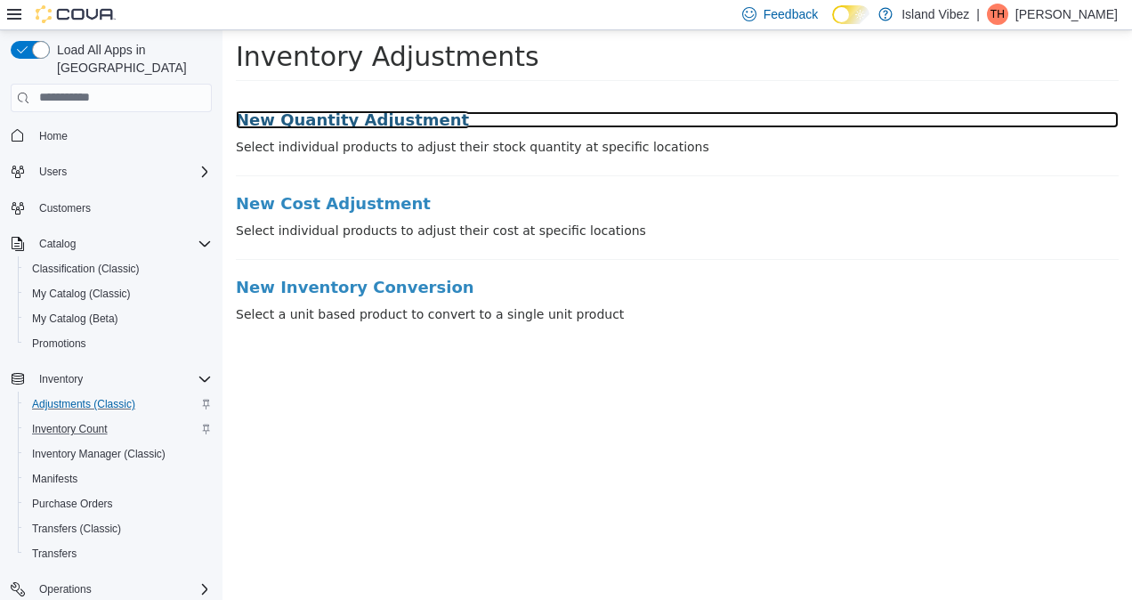
click at [340, 117] on h3 "New Quantity Adjustment" at bounding box center [677, 119] width 883 height 18
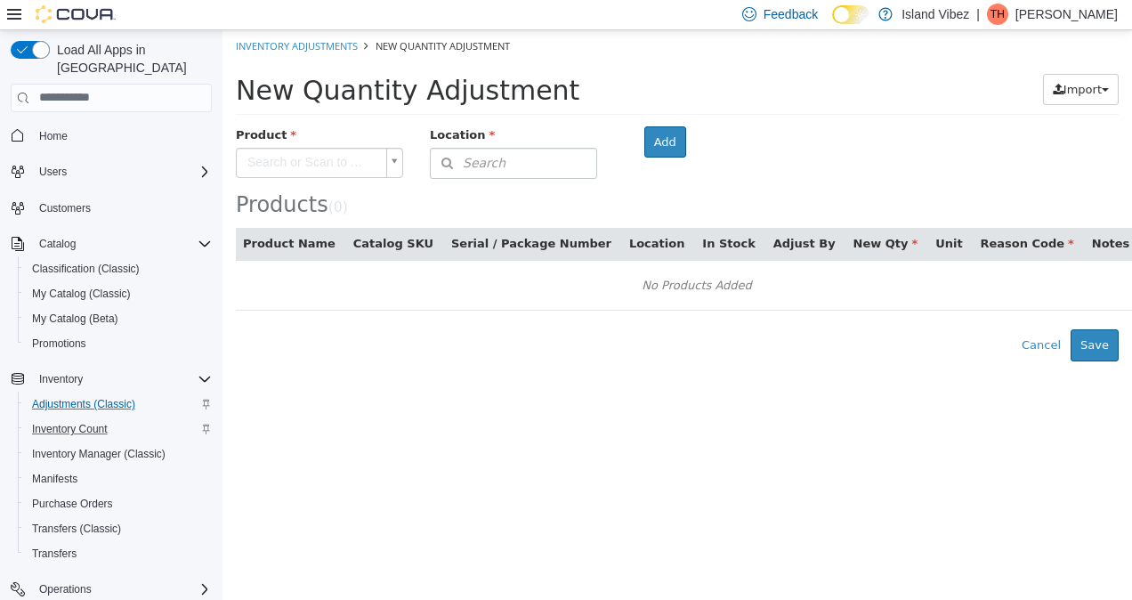
click at [326, 161] on body "× Inventory Adjustments New Quantity Adjustment New Quantity Adjustment Import …" at bounding box center [678, 194] width 910 height 331
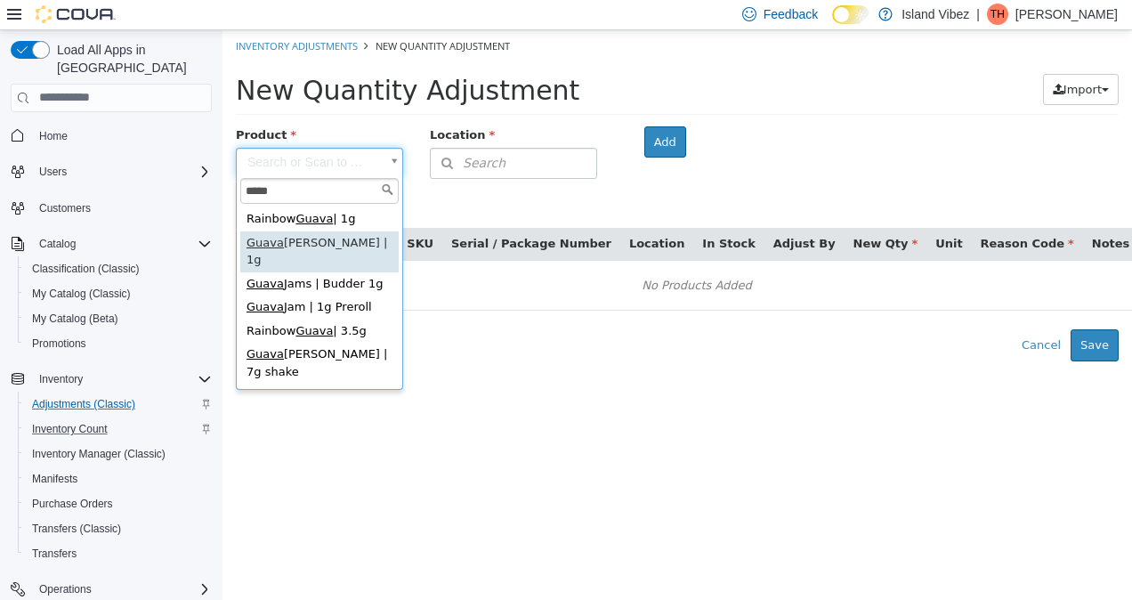
type input "*****"
type input "**********"
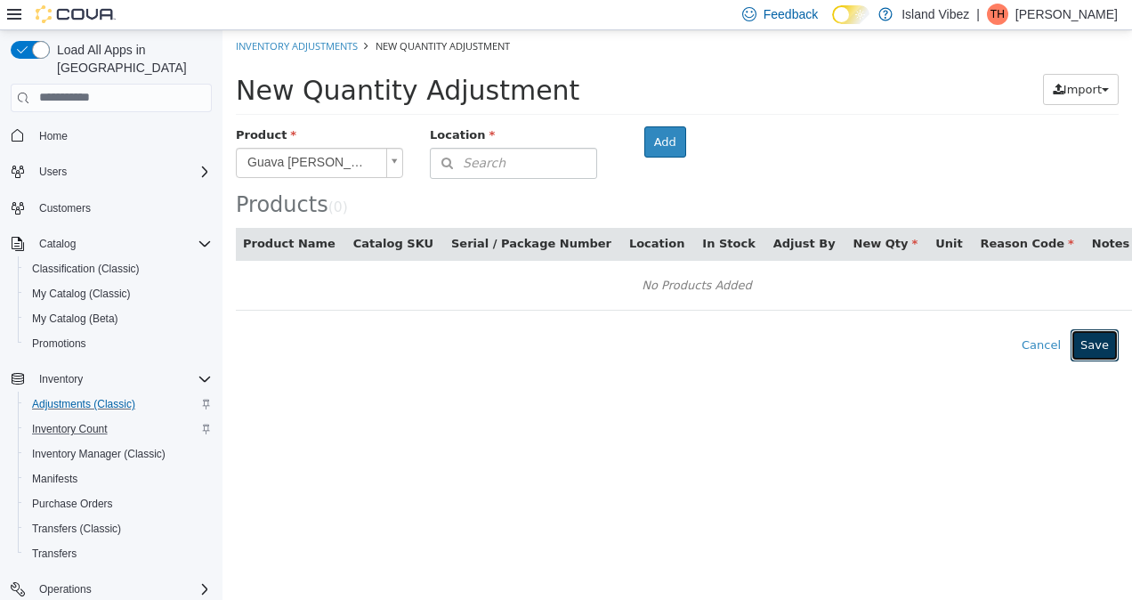
click at [1102, 347] on button "Save" at bounding box center [1095, 344] width 48 height 32
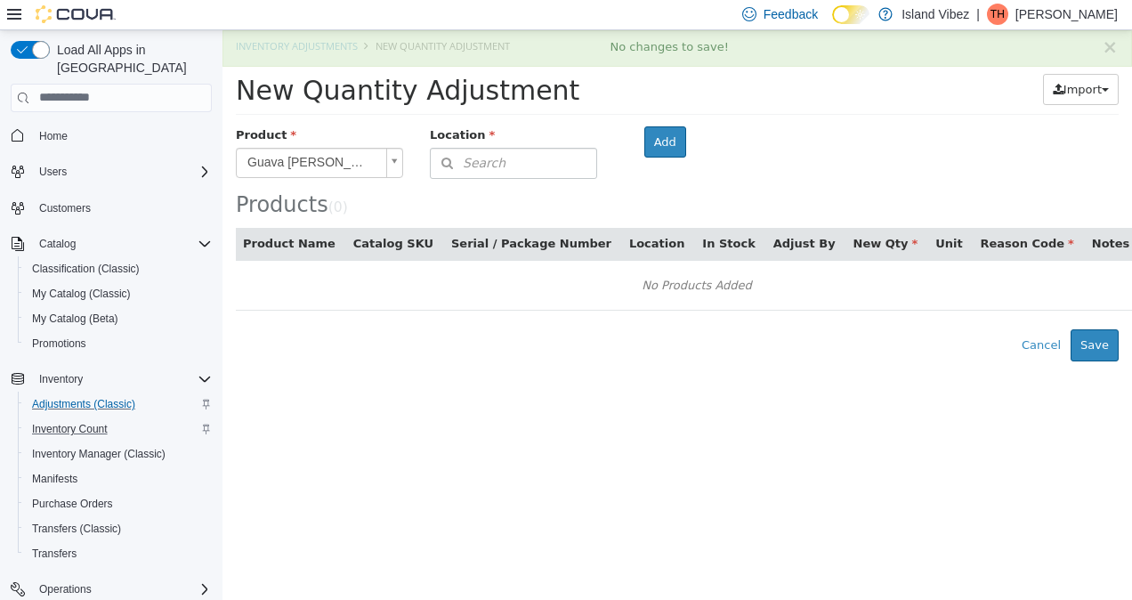
click at [342, 155] on body "**********" at bounding box center [678, 194] width 910 height 331
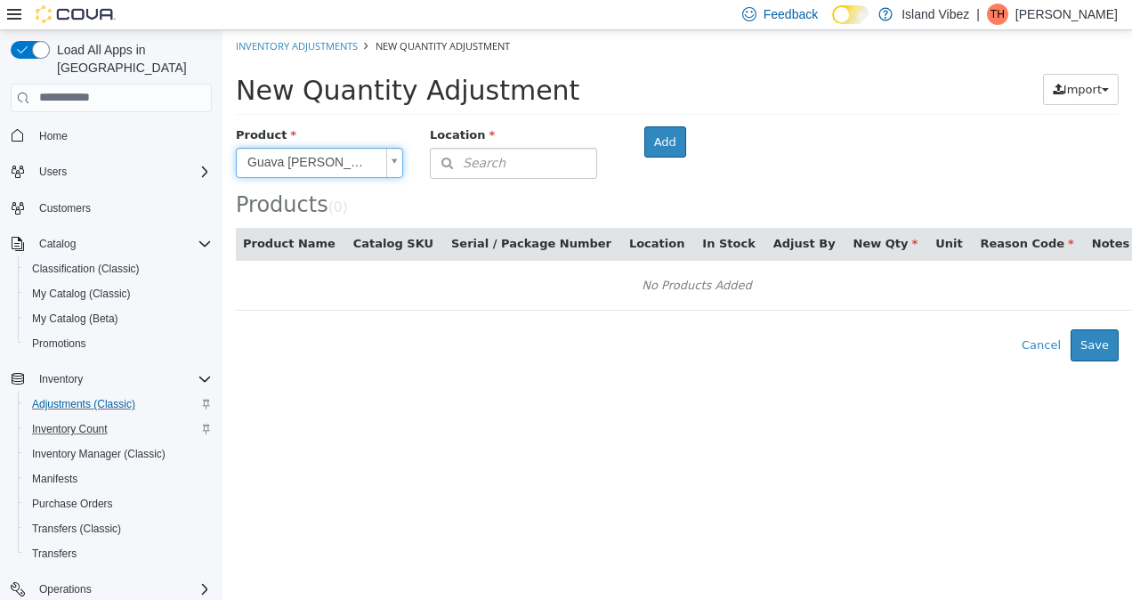
click at [506, 158] on body "**********" at bounding box center [678, 194] width 910 height 331
click at [675, 131] on button "Add" at bounding box center [665, 142] width 42 height 32
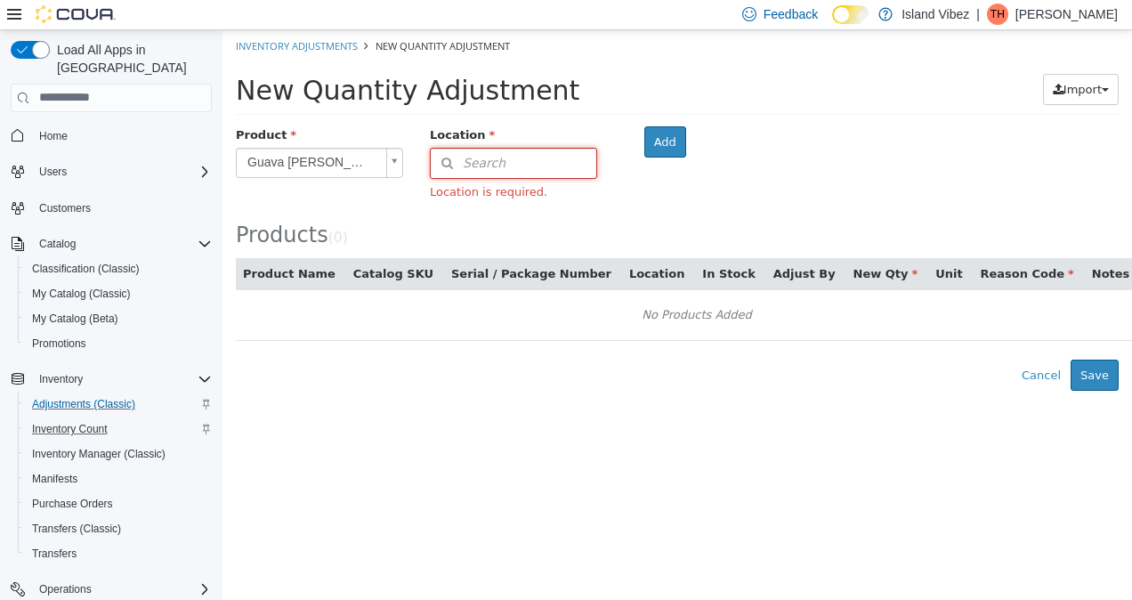
click at [460, 160] on icon "button" at bounding box center [447, 162] width 32 height 12
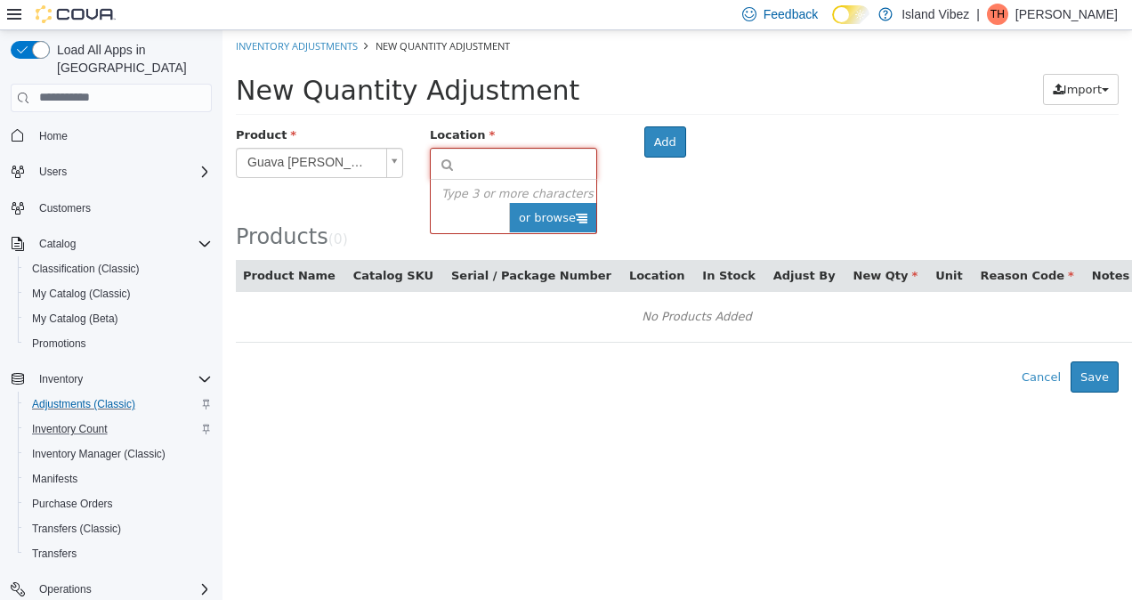
click at [531, 216] on span "or browse" at bounding box center [552, 217] width 87 height 30
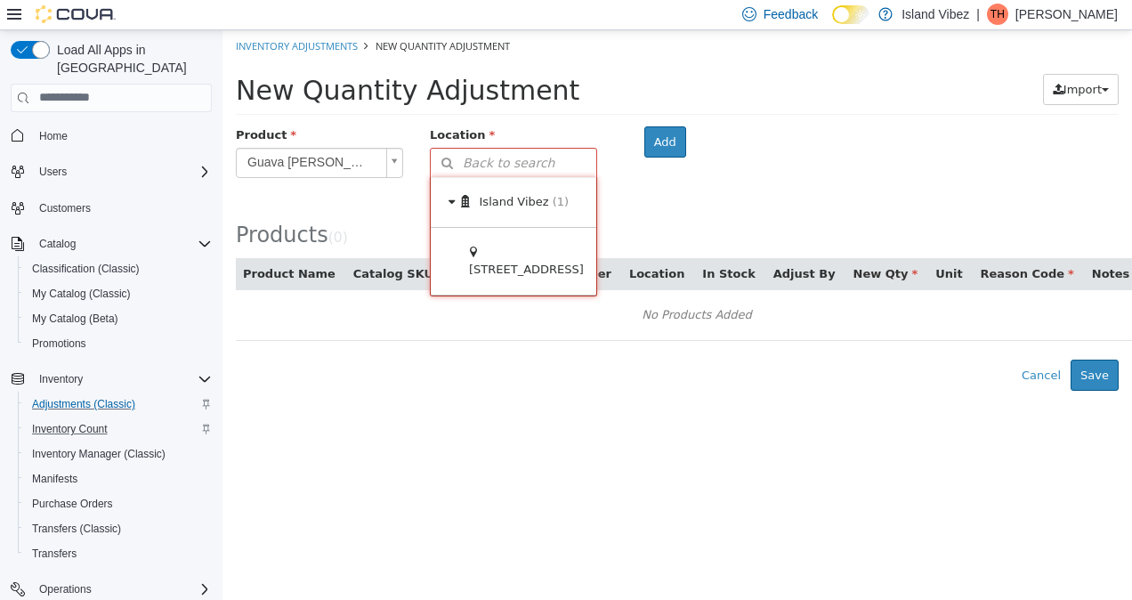
click at [488, 215] on div "Island Vibez (1)" at bounding box center [514, 201] width 166 height 50
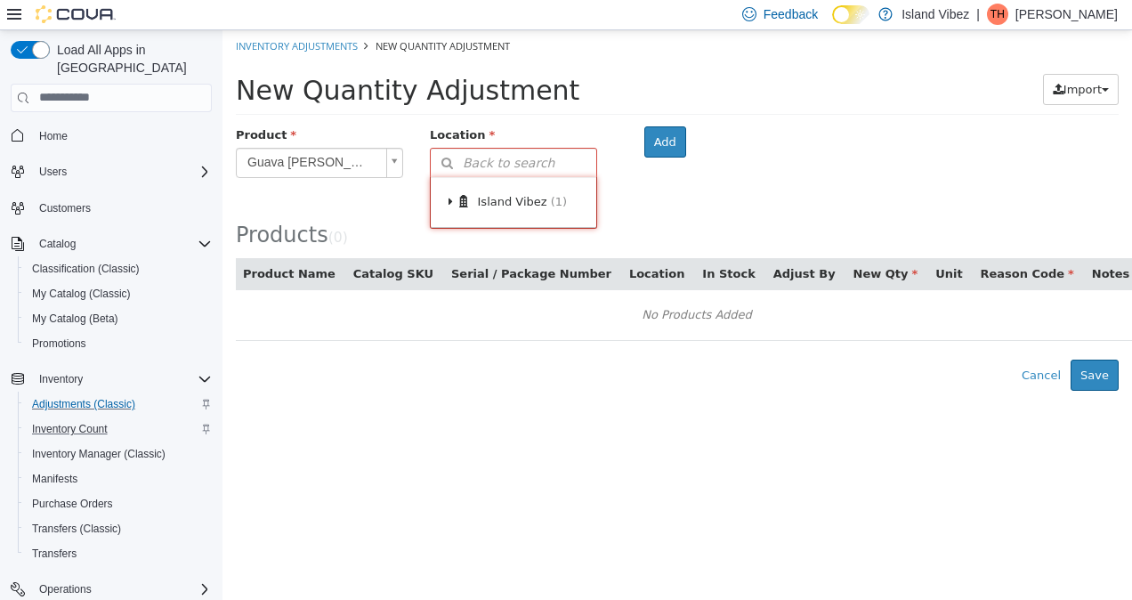
click at [523, 194] on span "Island Vibez" at bounding box center [512, 200] width 69 height 13
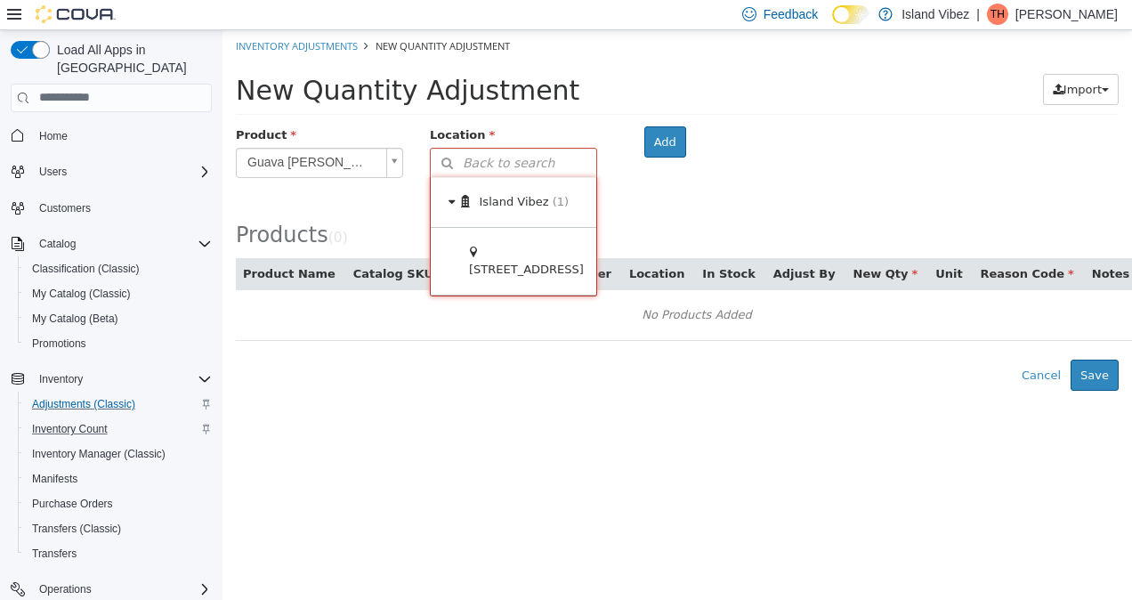
click at [477, 275] on div "18 Roosevelt Ave" at bounding box center [518, 260] width 174 height 67
click at [605, 259] on span at bounding box center [632, 260] width 55 height 67
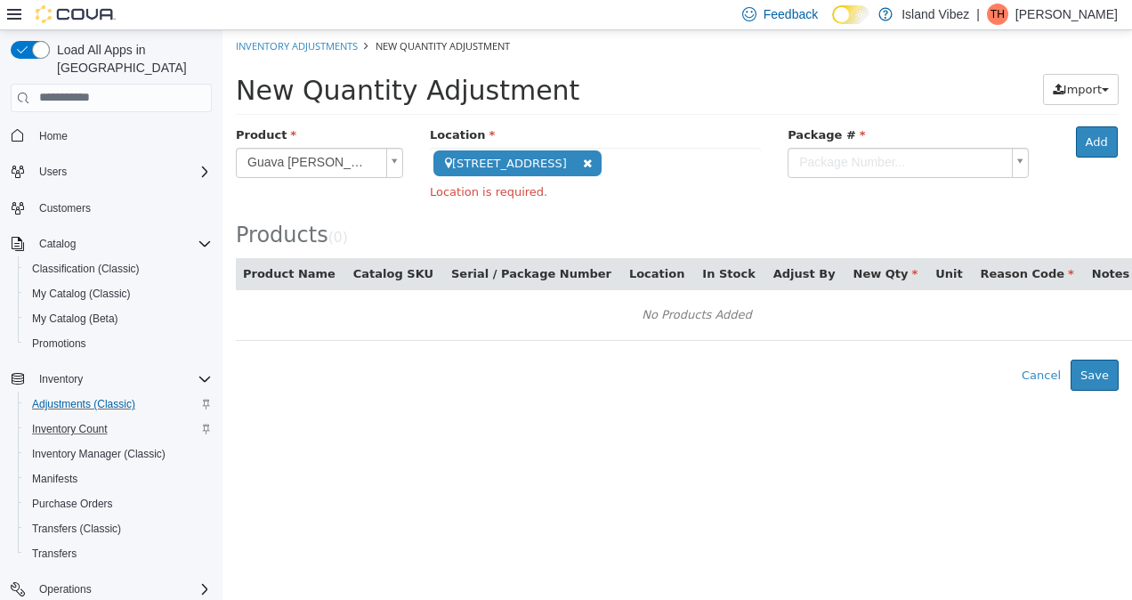
click at [922, 159] on body "**********" at bounding box center [678, 209] width 910 height 361
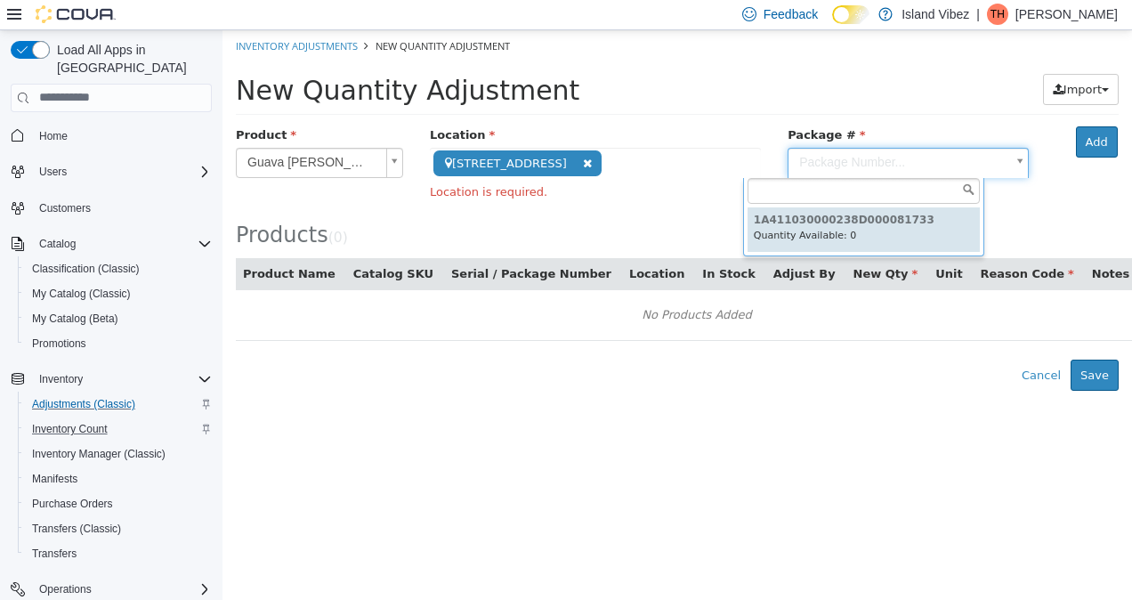
type input "**********"
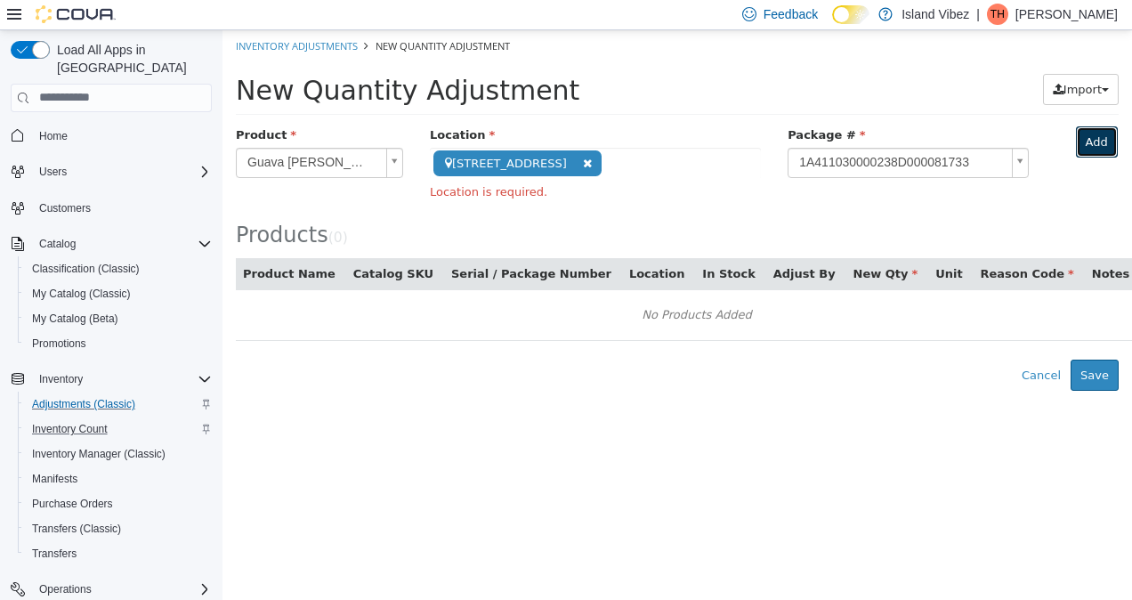
click at [1076, 138] on button "Add" at bounding box center [1097, 142] width 42 height 32
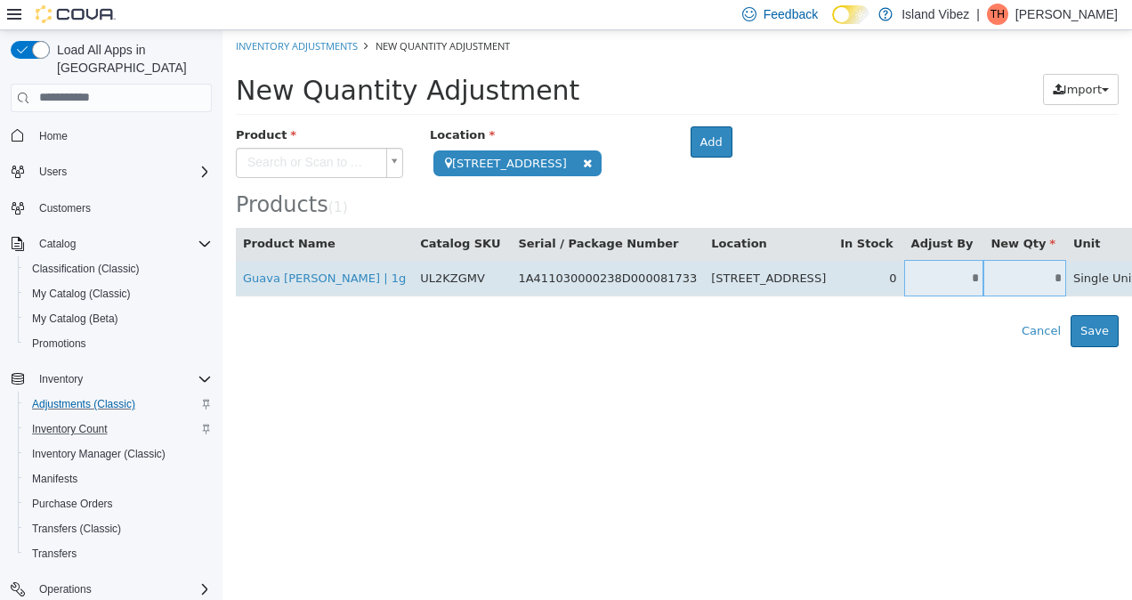
click at [904, 273] on input "*" at bounding box center [944, 277] width 80 height 13
click at [984, 267] on td "*" at bounding box center [1025, 277] width 83 height 36
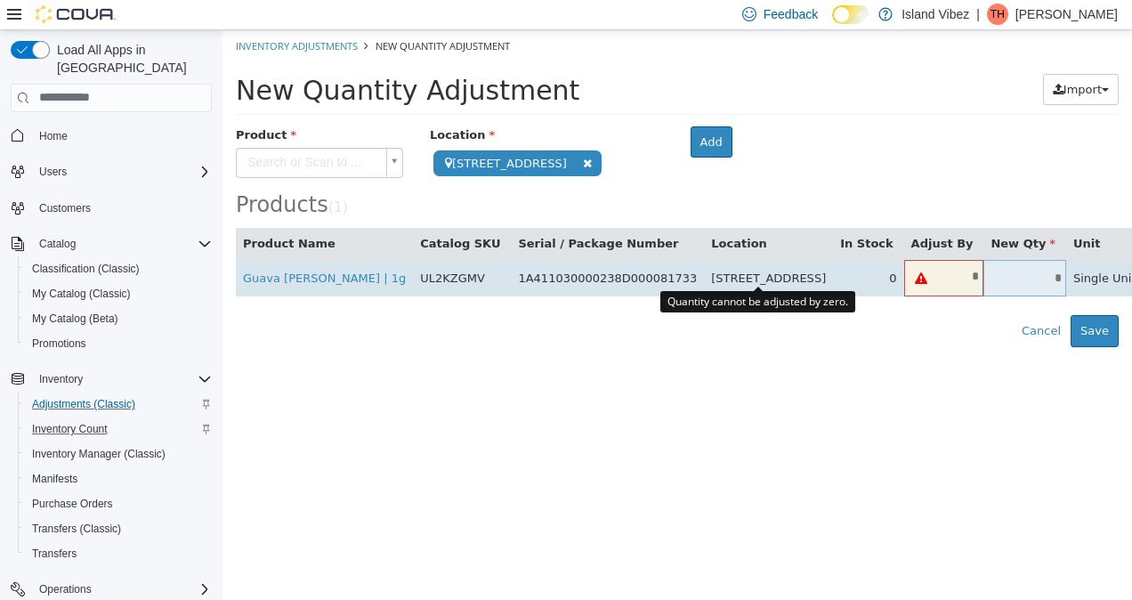
click at [915, 272] on icon at bounding box center [921, 278] width 12 height 12
click at [938, 277] on input "*" at bounding box center [961, 275] width 46 height 13
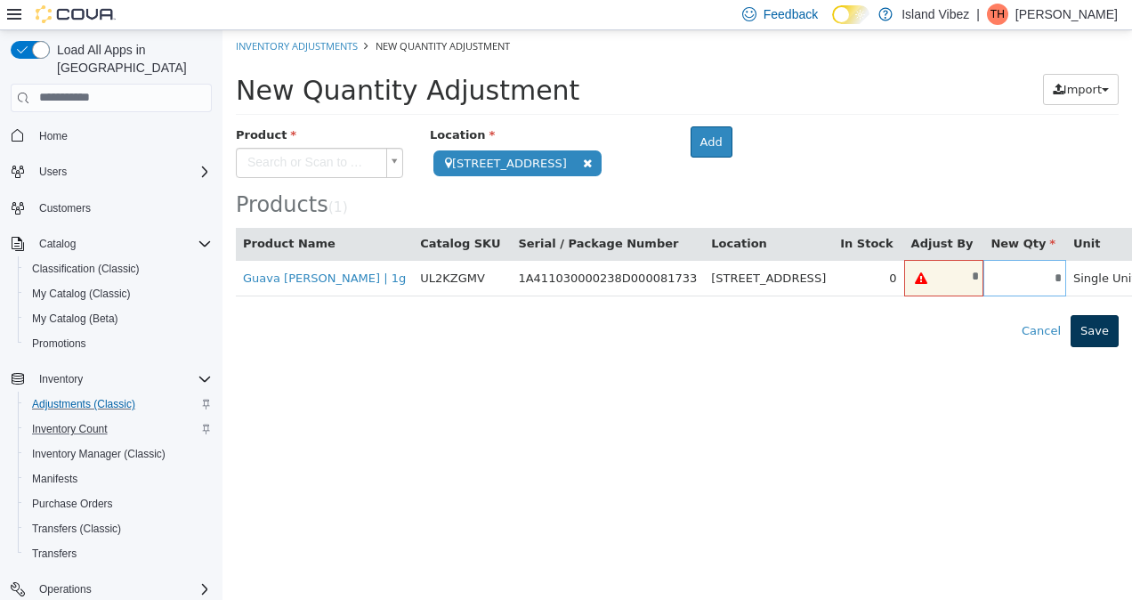
type input "*"
click at [1098, 330] on button "Save" at bounding box center [1095, 330] width 48 height 32
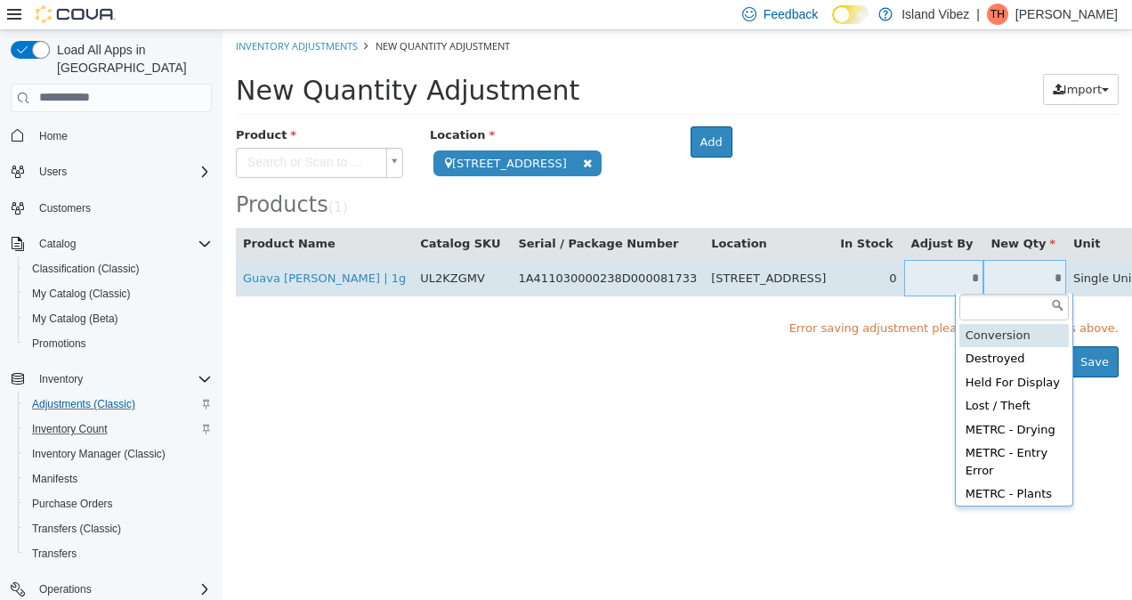
click at [1025, 272] on body "**********" at bounding box center [678, 202] width 910 height 347
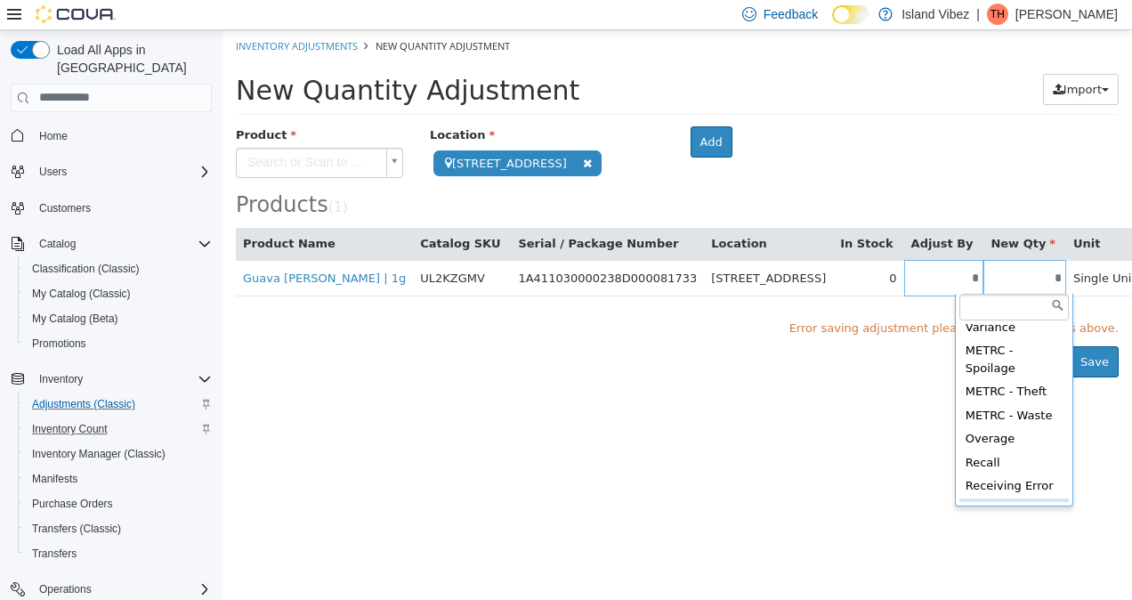
scroll to position [239, 0]
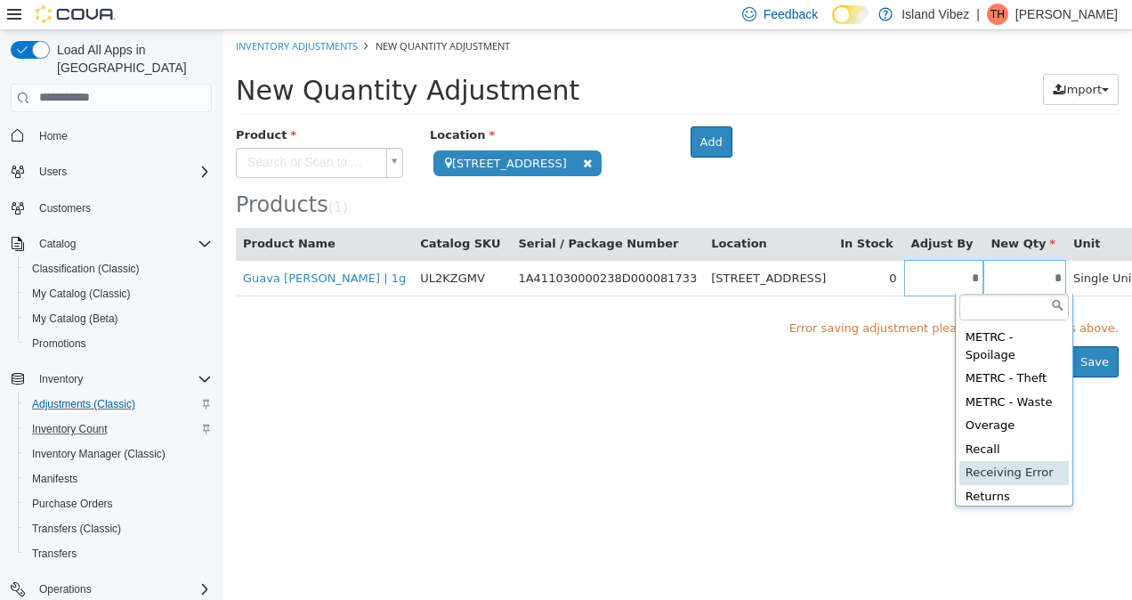
type input "**********"
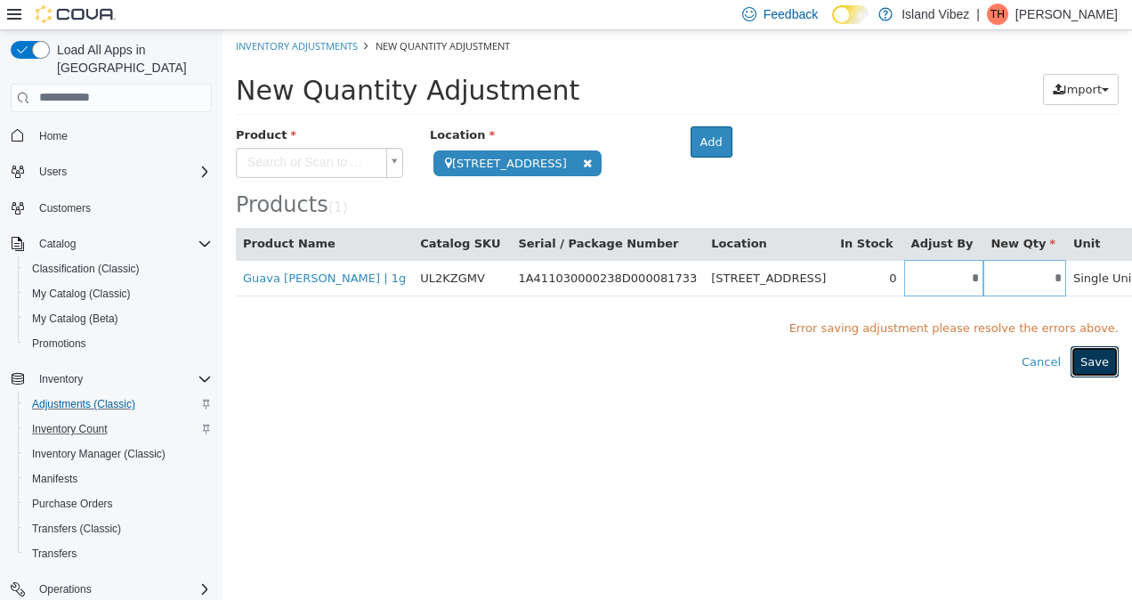
click at [1091, 368] on button "Save" at bounding box center [1095, 361] width 48 height 32
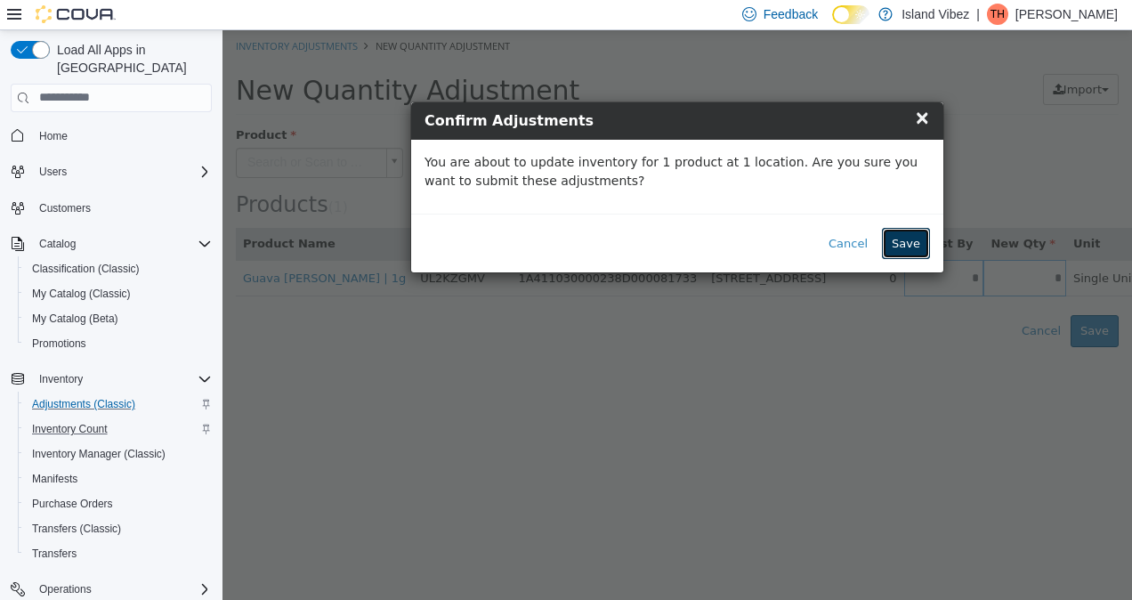
click at [922, 246] on button "Save" at bounding box center [906, 243] width 48 height 32
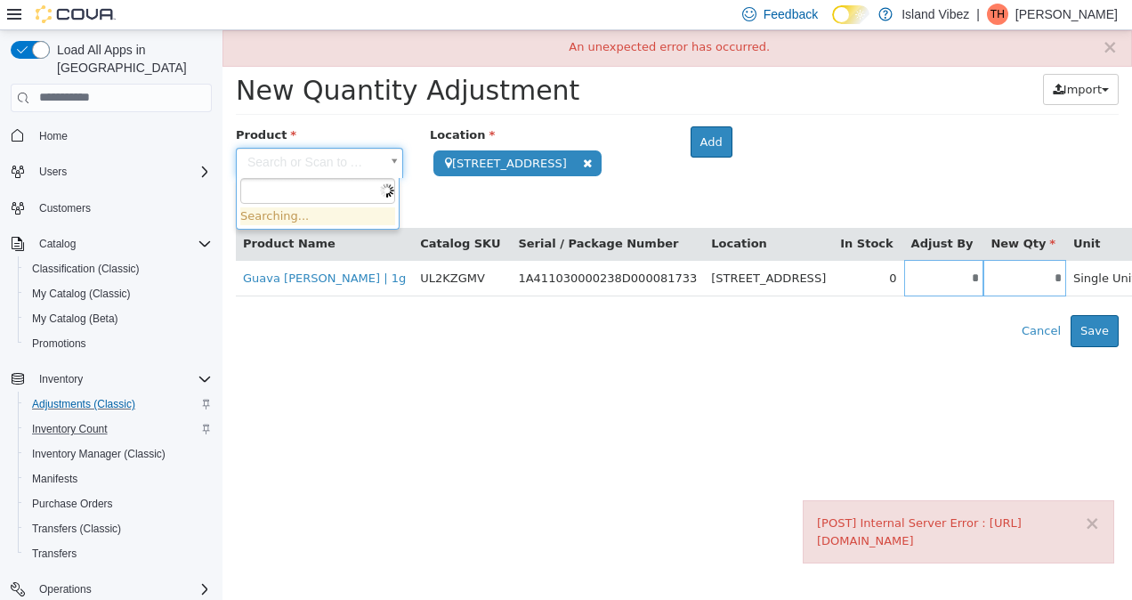
click at [339, 166] on body "**********" at bounding box center [678, 187] width 910 height 317
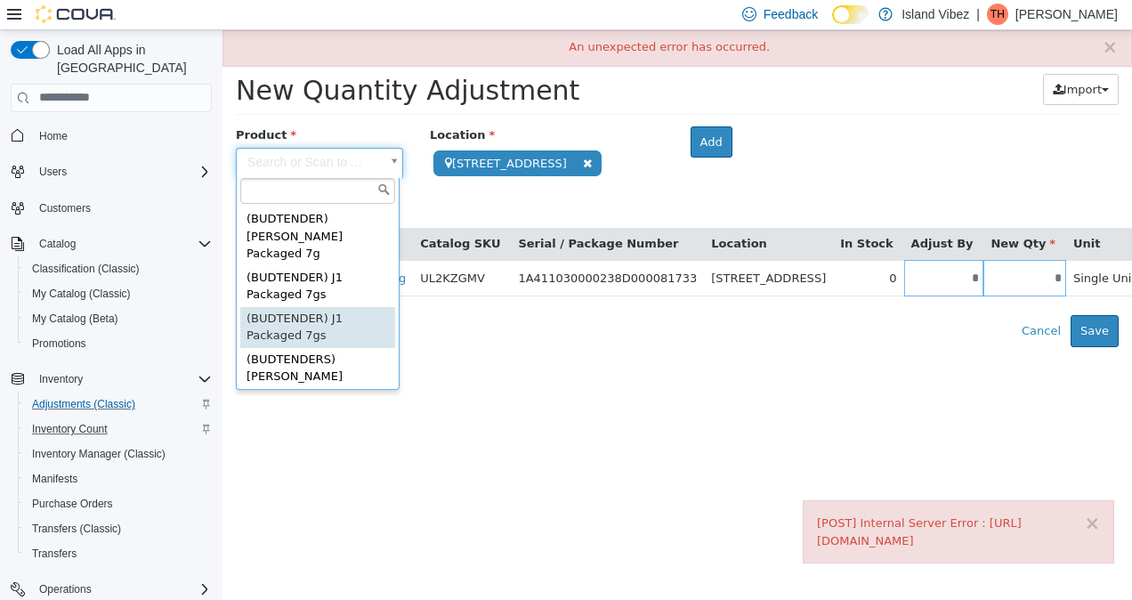
click at [506, 346] on html "**********" at bounding box center [678, 187] width 910 height 317
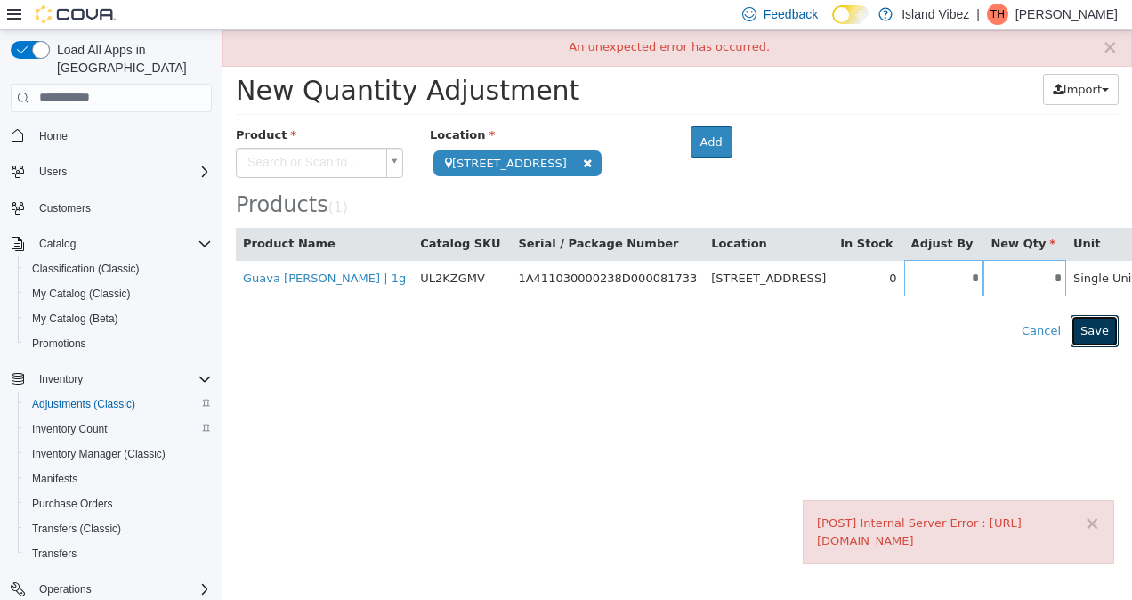
click at [1098, 325] on button "Save" at bounding box center [1095, 330] width 48 height 32
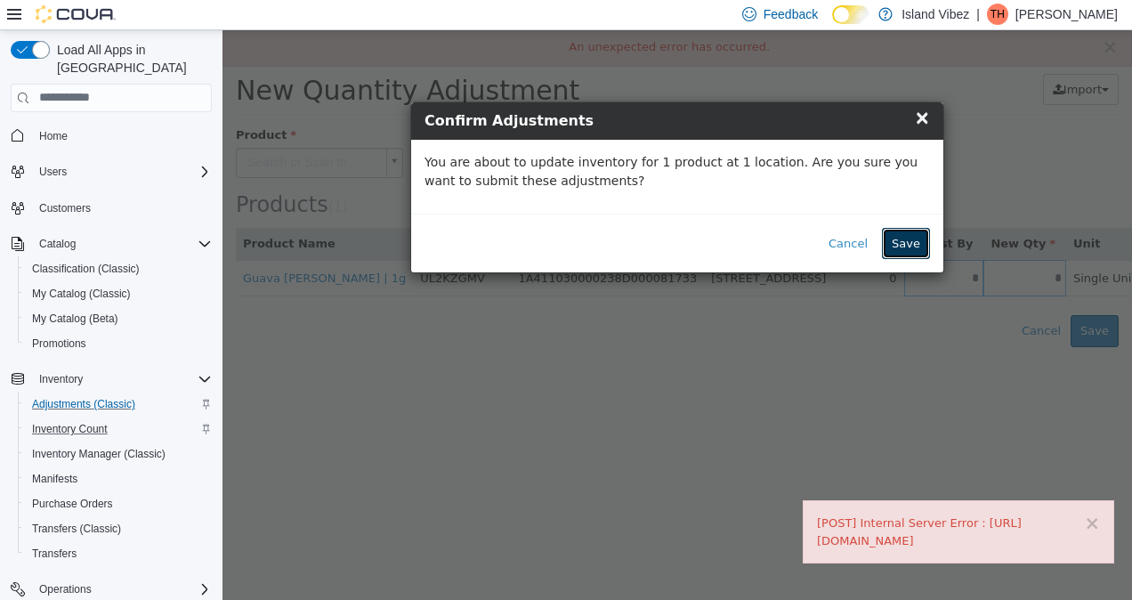
click at [906, 227] on button "Save" at bounding box center [906, 243] width 48 height 32
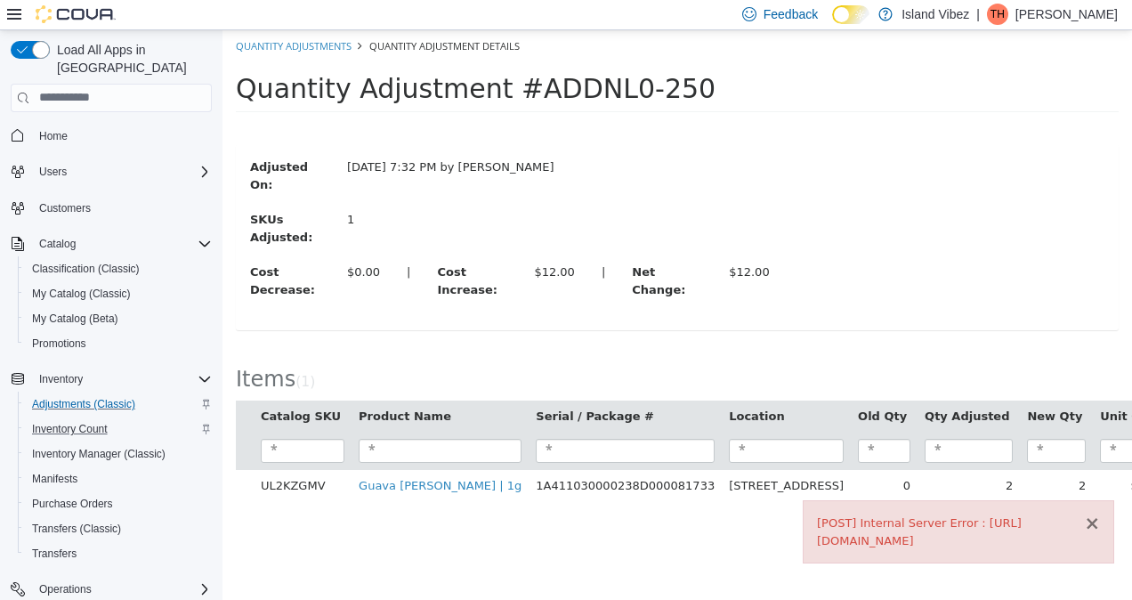
click at [1090, 514] on button "×" at bounding box center [1092, 523] width 16 height 19
